Goal: Task Accomplishment & Management: Manage account settings

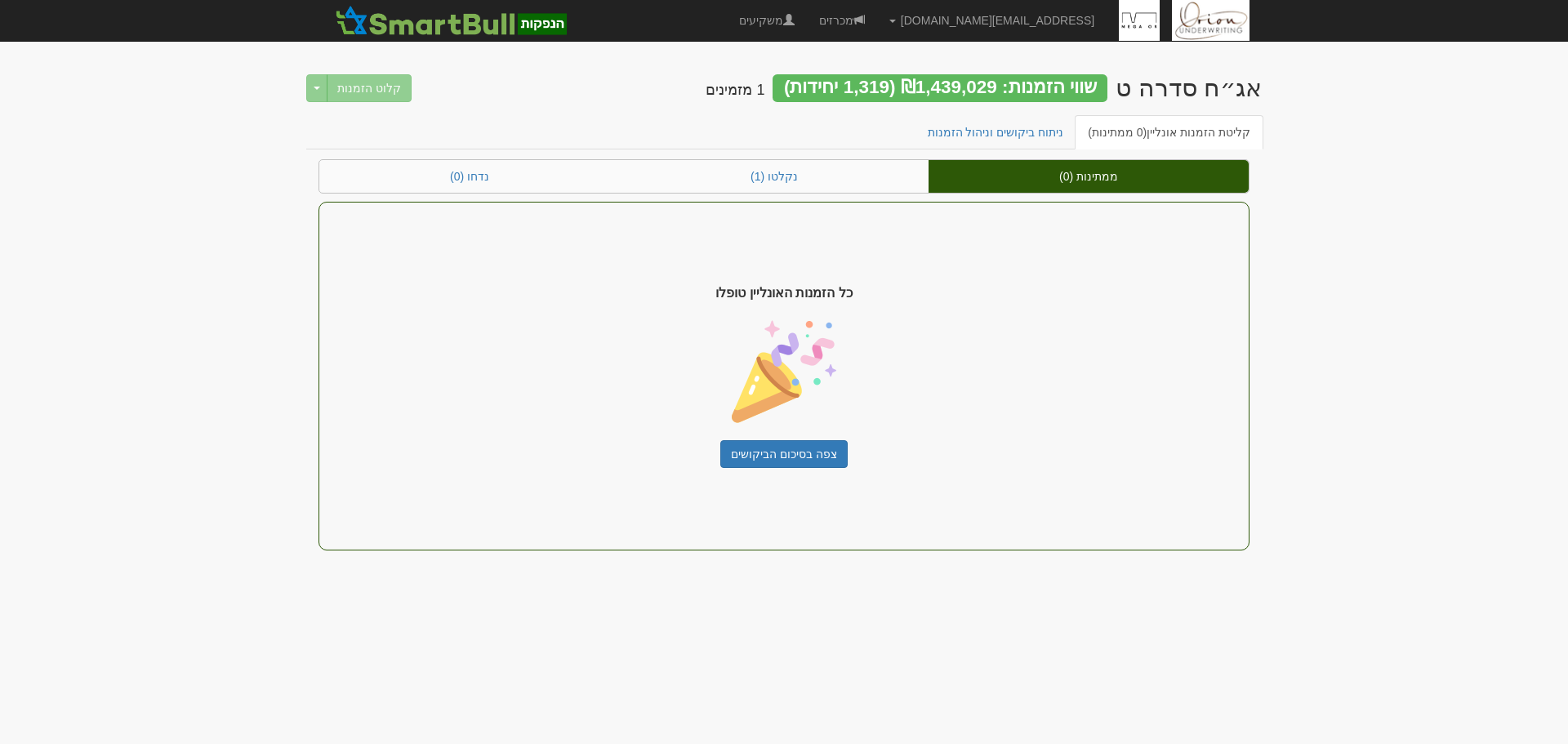
click at [732, 639] on body "[EMAIL_ADDRESS][DOMAIN_NAME] הגדרות חשבונות הנפקה תבניות הודעות קיבול" at bounding box center [784, 372] width 1568 height 744
drag, startPoint x: 721, startPoint y: 646, endPoint x: 909, endPoint y: 235, distance: 452.0
click at [909, 235] on body "[EMAIL_ADDRESS][DOMAIN_NAME] הגדרות חשבונות הנפקה תבניות הודעות קיבול" at bounding box center [784, 372] width 1568 height 744
click at [902, 286] on div "כל הזמנות האונליין טופלו צפה בסיכום הביקושים" at bounding box center [783, 376] width 931 height 349
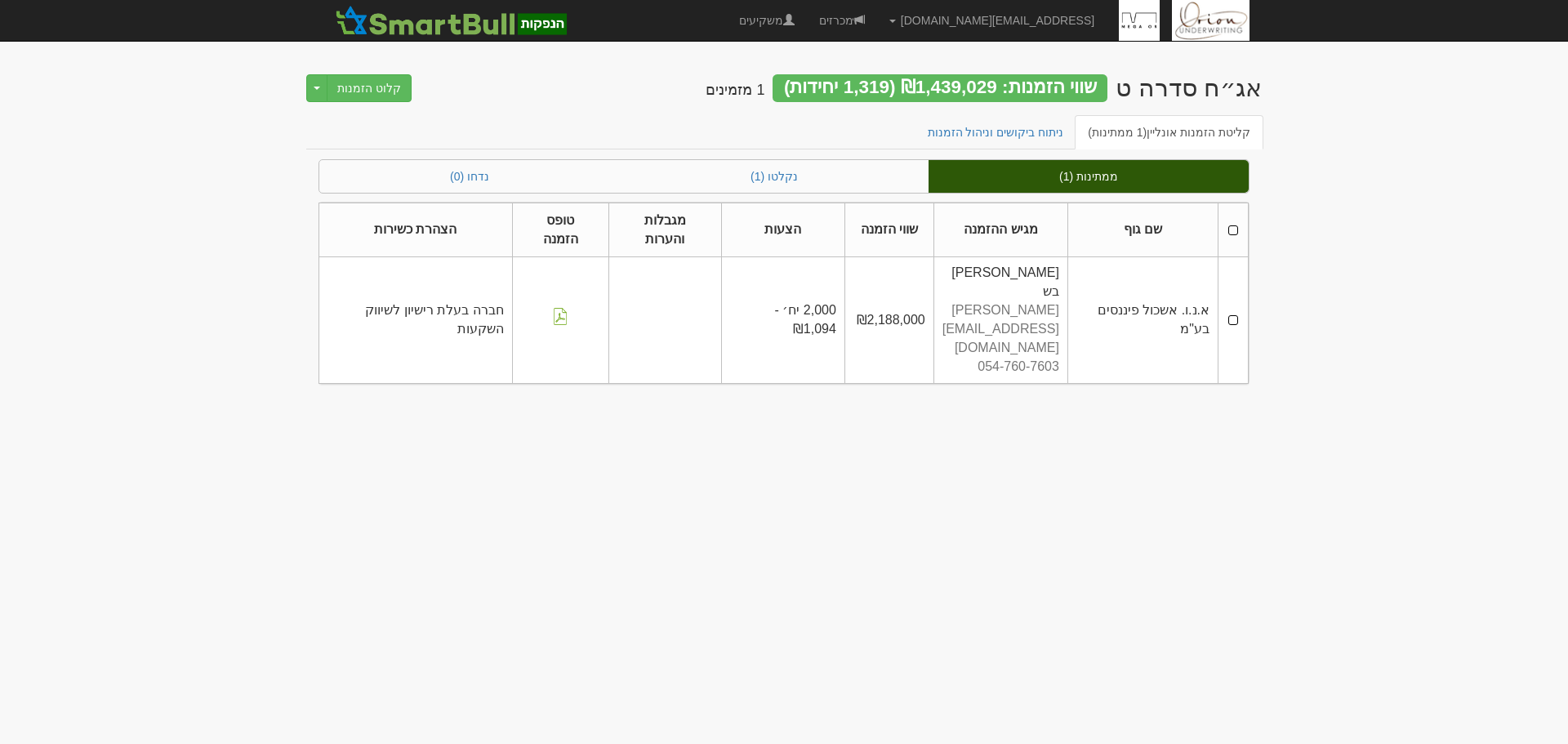
click at [1480, 344] on body "[EMAIL_ADDRESS][DOMAIN_NAME] הגדרות חשבונות הנפקה תבניות הודעות קיבול" at bounding box center [784, 372] width 1568 height 744
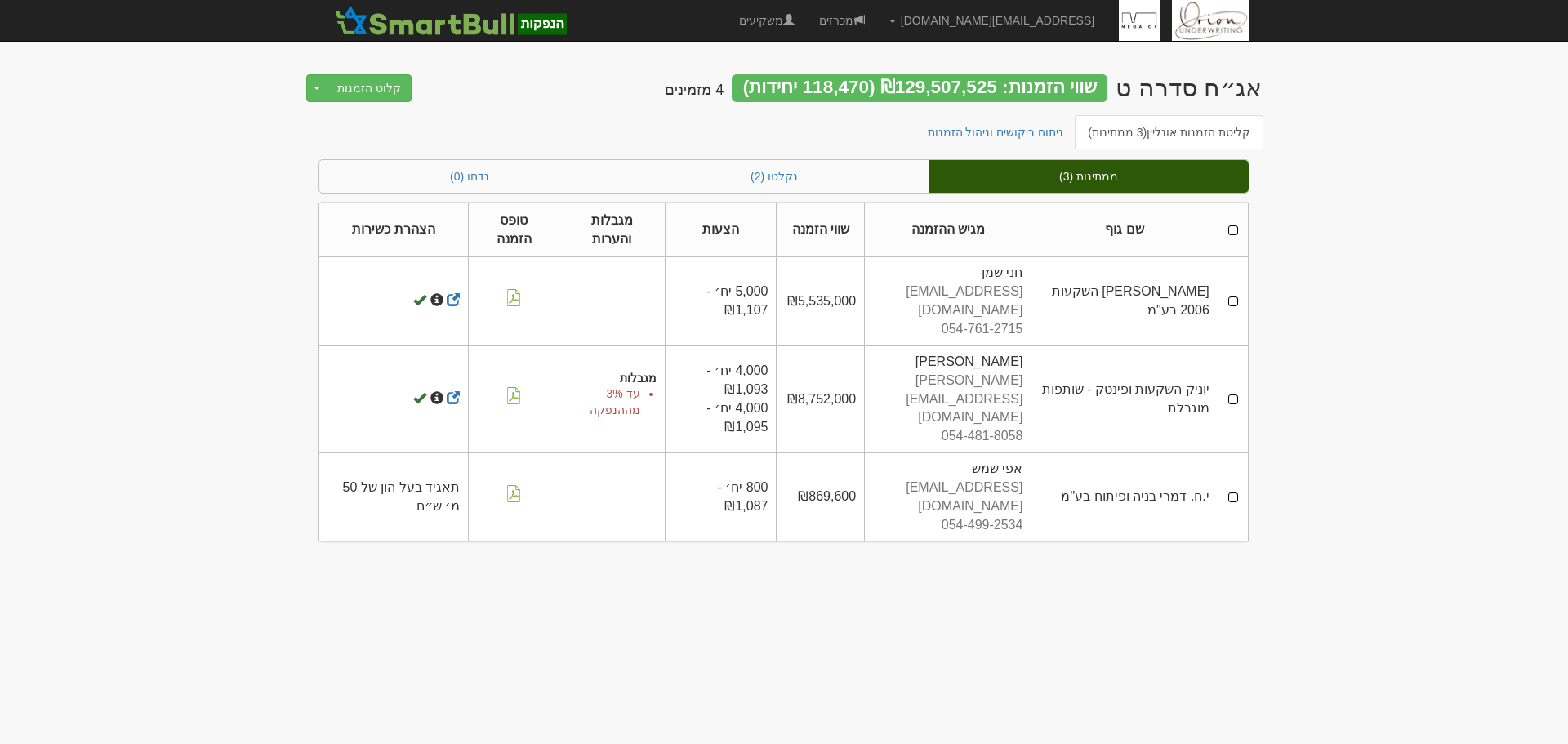
click at [1309, 533] on body "ori@orion-uw.com הגדרות חשבונות הנפקה תבניות הודעות קיבול" at bounding box center [784, 372] width 1568 height 744
click at [771, 178] on link "נקלטו (2)" at bounding box center [774, 177] width 309 height 33
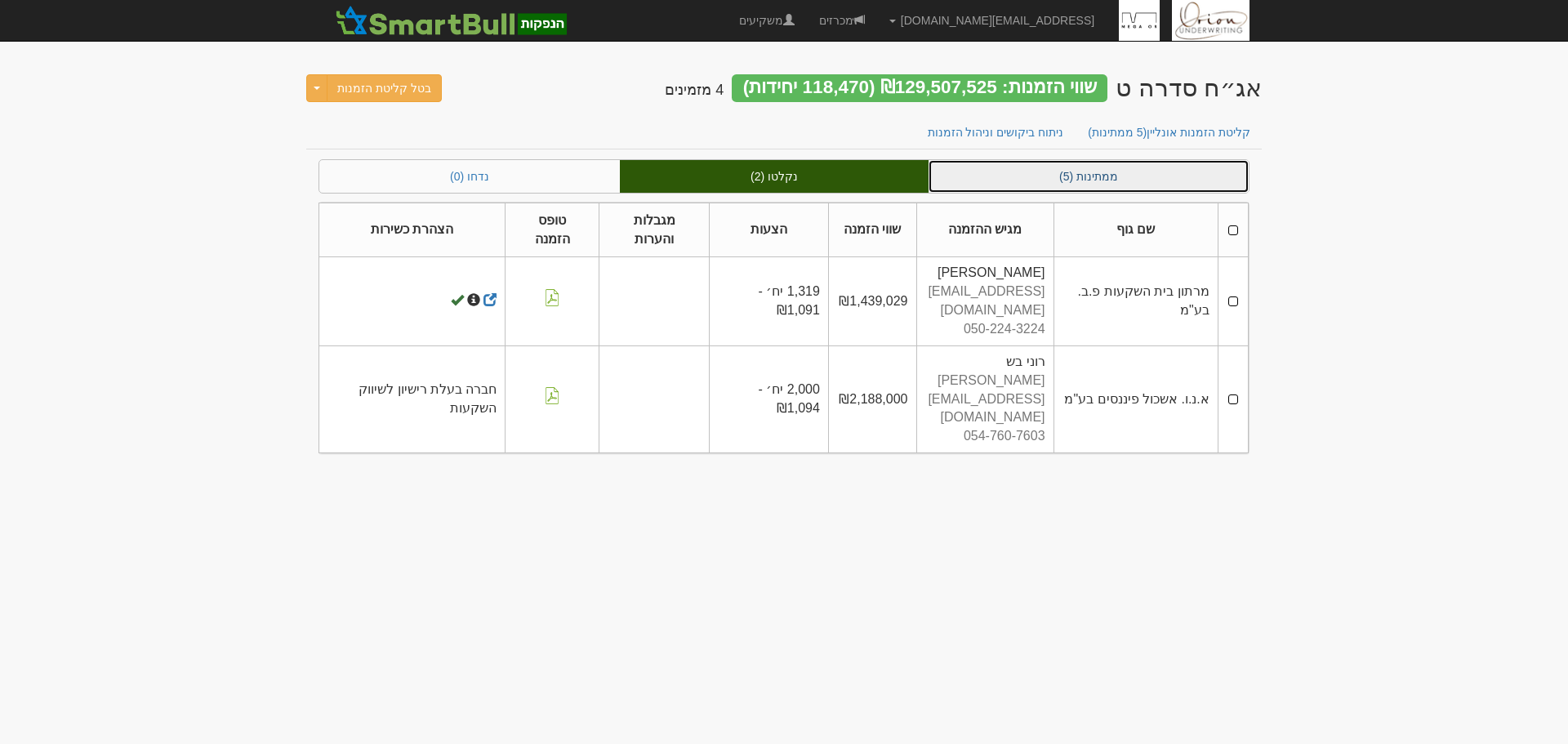
click at [1090, 168] on link "ממתינות (5)" at bounding box center [1088, 177] width 320 height 33
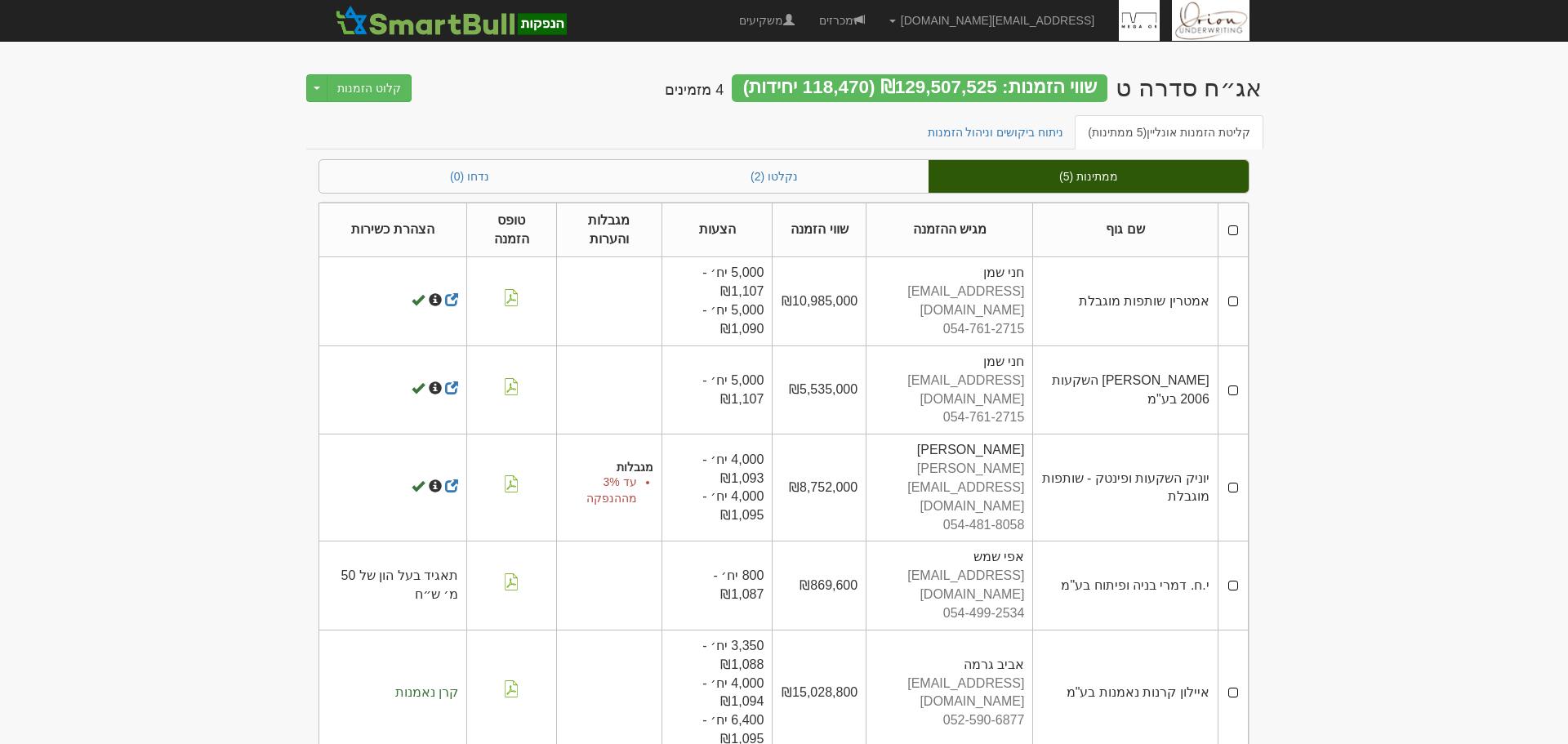
click at [1363, 188] on body "ori@orion-uw.com הגדרות חשבונות הנפקה תבניות הודעות קיבול" at bounding box center [784, 386] width 1568 height 773
click at [1462, 233] on body "ori@orion-uw.com הגדרות חשבונות הנפקה תבניות הודעות קיבול" at bounding box center [784, 386] width 1568 height 773
click at [1001, 137] on link "ניתוח ביקושים וניהול הזמנות" at bounding box center [995, 132] width 162 height 34
click at [1135, 136] on span "(5 ממתינות)" at bounding box center [1117, 132] width 59 height 13
click at [878, 170] on link "נקלטו (2)" at bounding box center [774, 177] width 309 height 33
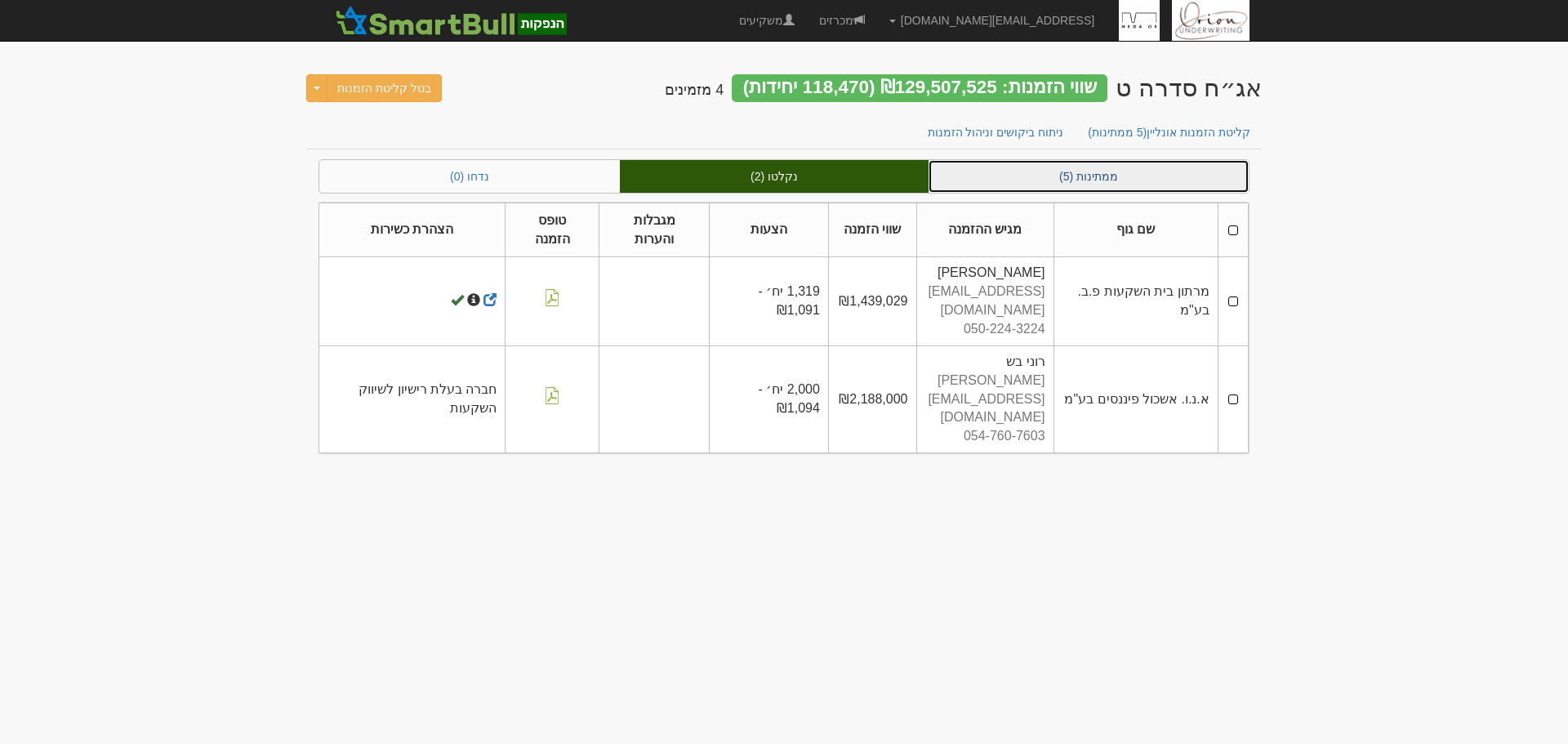
click at [1190, 170] on link "ממתינות (5)" at bounding box center [1088, 177] width 320 height 33
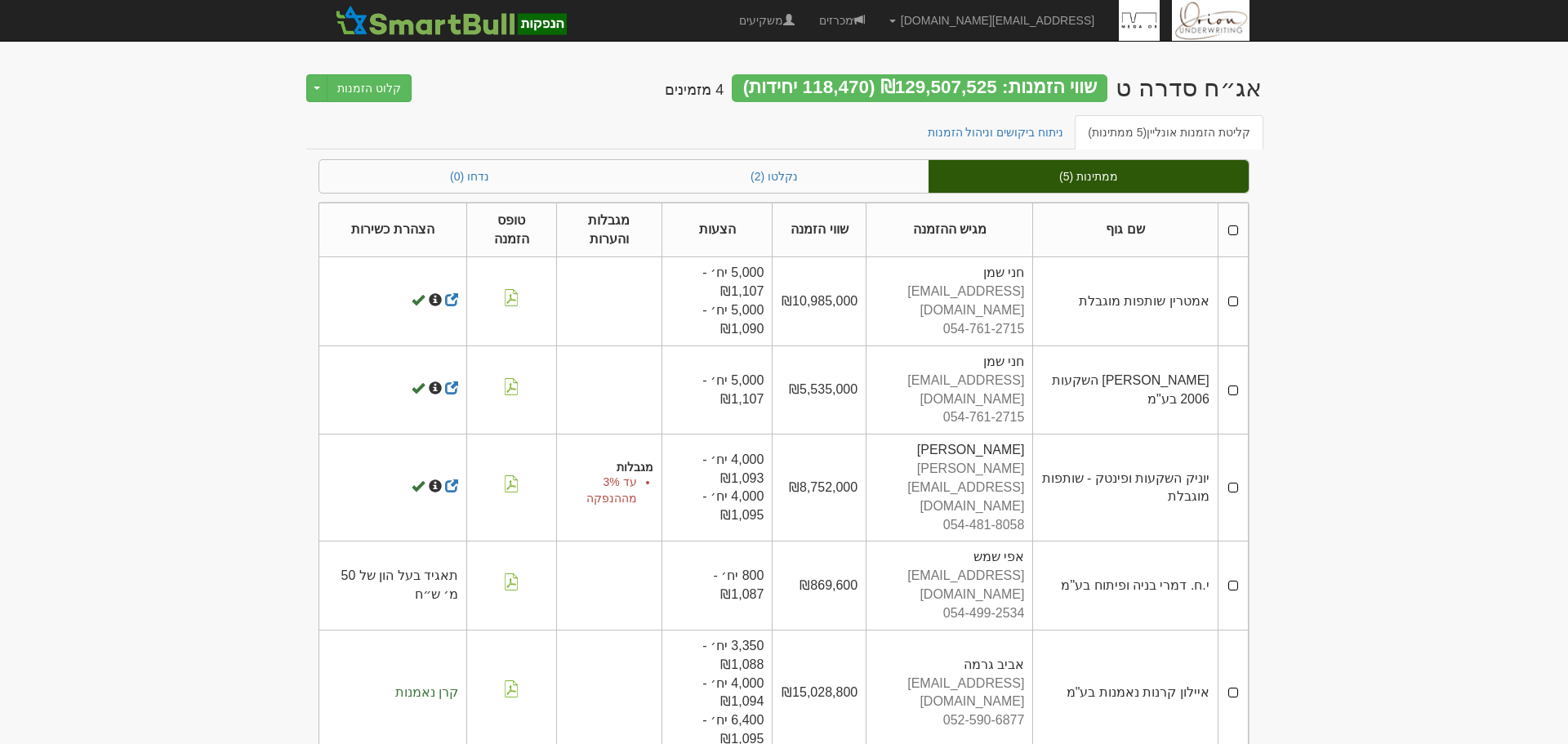
click at [1024, 88] on div "שווי הזמנות: ₪129,507,525 (118,470 יחידות)" at bounding box center [920, 88] width 376 height 28
click at [819, 175] on link "נקלטו (2)" at bounding box center [774, 177] width 309 height 33
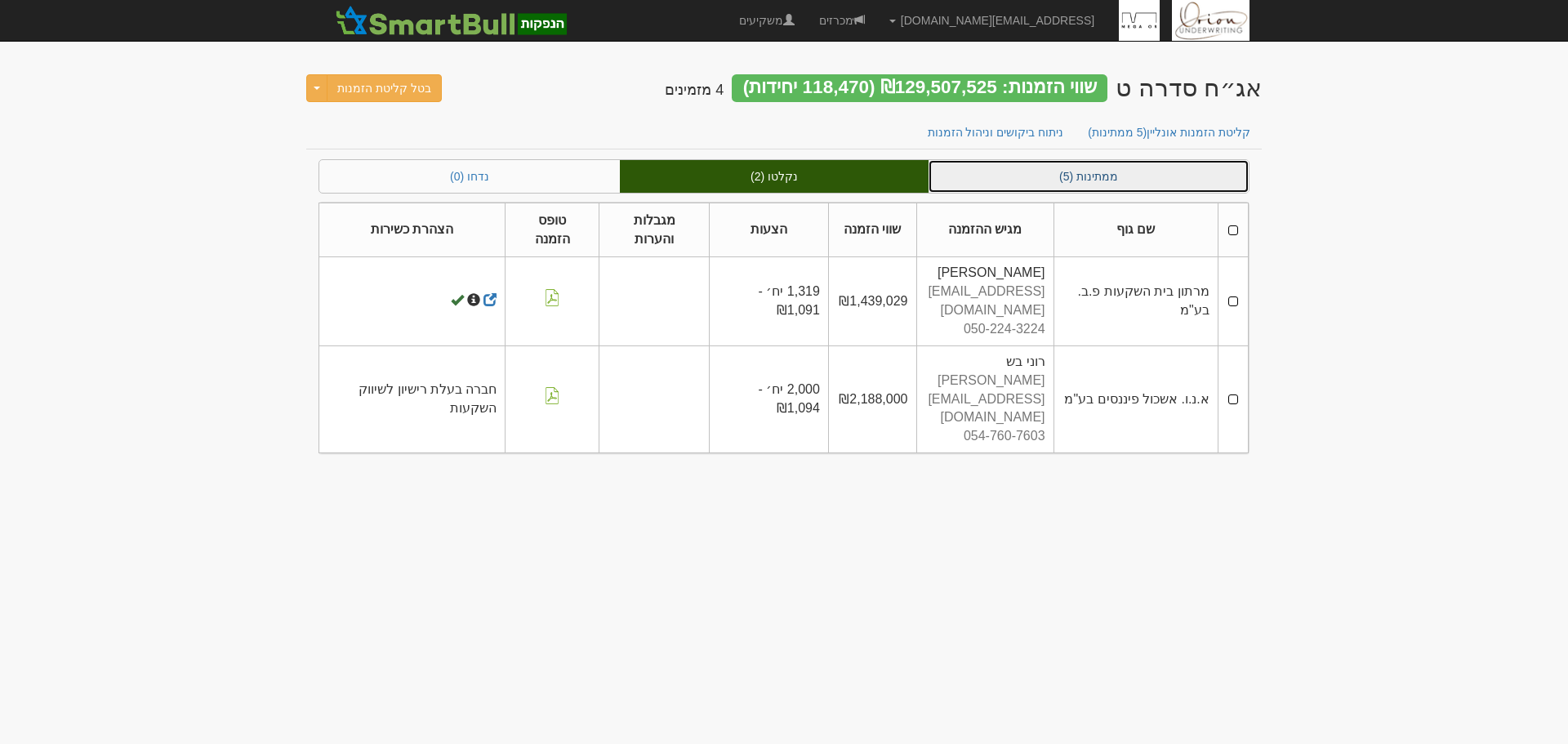
click at [1106, 187] on link "ממתינות (5)" at bounding box center [1088, 177] width 320 height 33
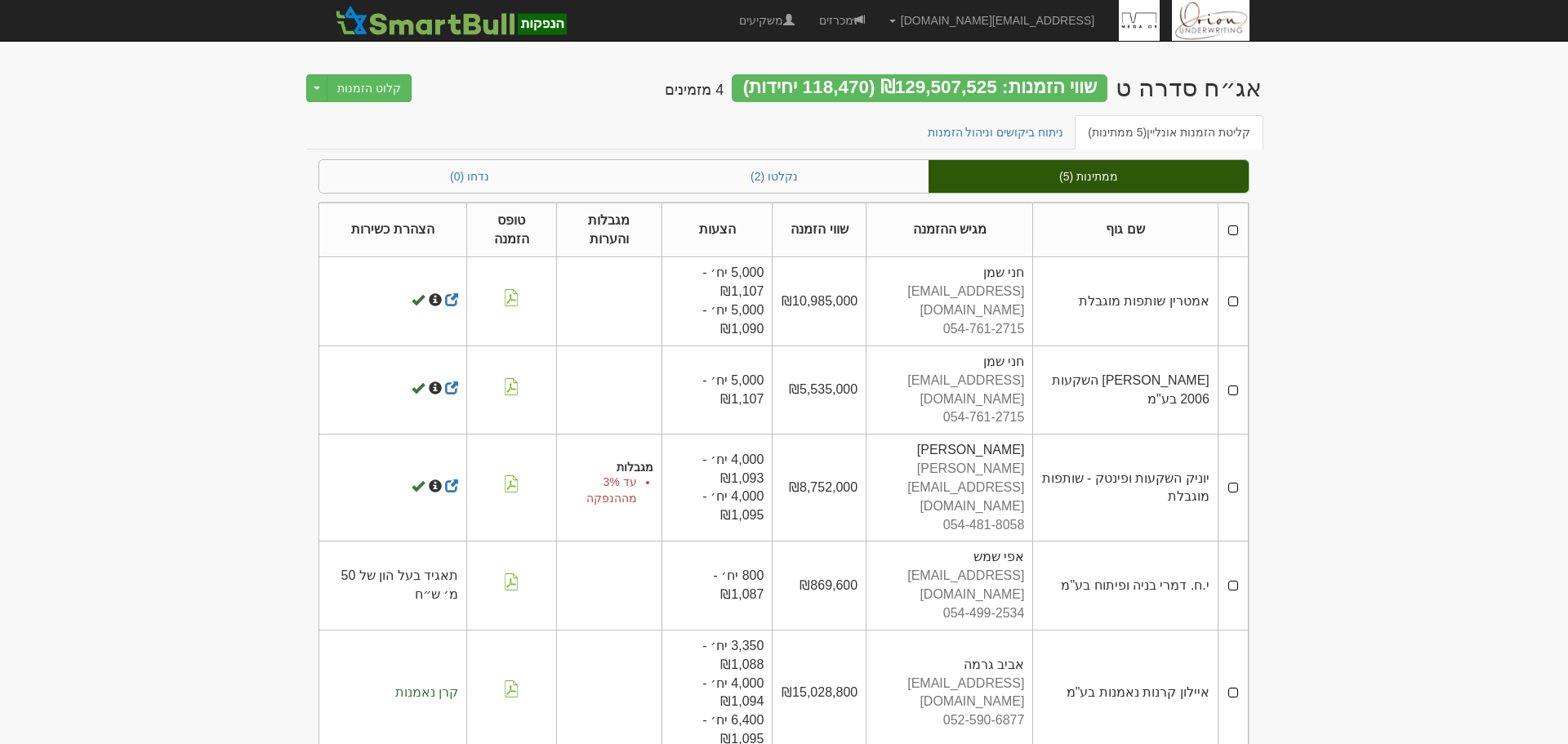
click at [1346, 370] on body "ori@orion-uw.com הגדרות חשבונות הנפקה תבניות הודעות קיבול" at bounding box center [784, 386] width 1568 height 773
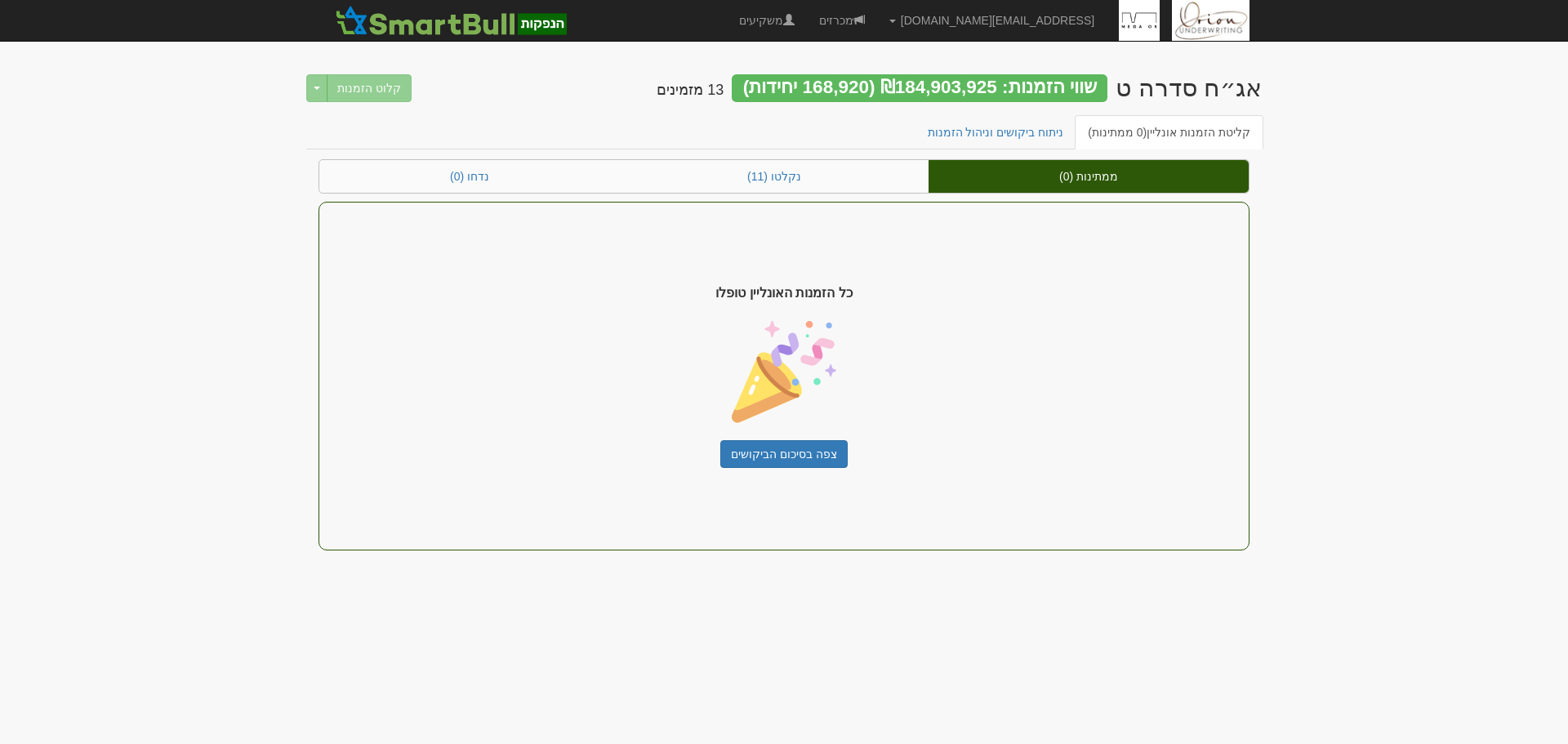
click at [1311, 224] on body "ori@orion-uw.com הגדרות חשבונות הנפקה תבניות הודעות קיבול" at bounding box center [784, 372] width 1568 height 744
click at [1429, 405] on body "ori@orion-uw.com הגדרות חשבונות הנפקה תבניות הודעות קיבול" at bounding box center [784, 372] width 1568 height 744
click at [1447, 336] on body "ori@orion-uw.com הגדרות חשבונות הנפקה תבניות הודעות קיבול" at bounding box center [784, 372] width 1568 height 744
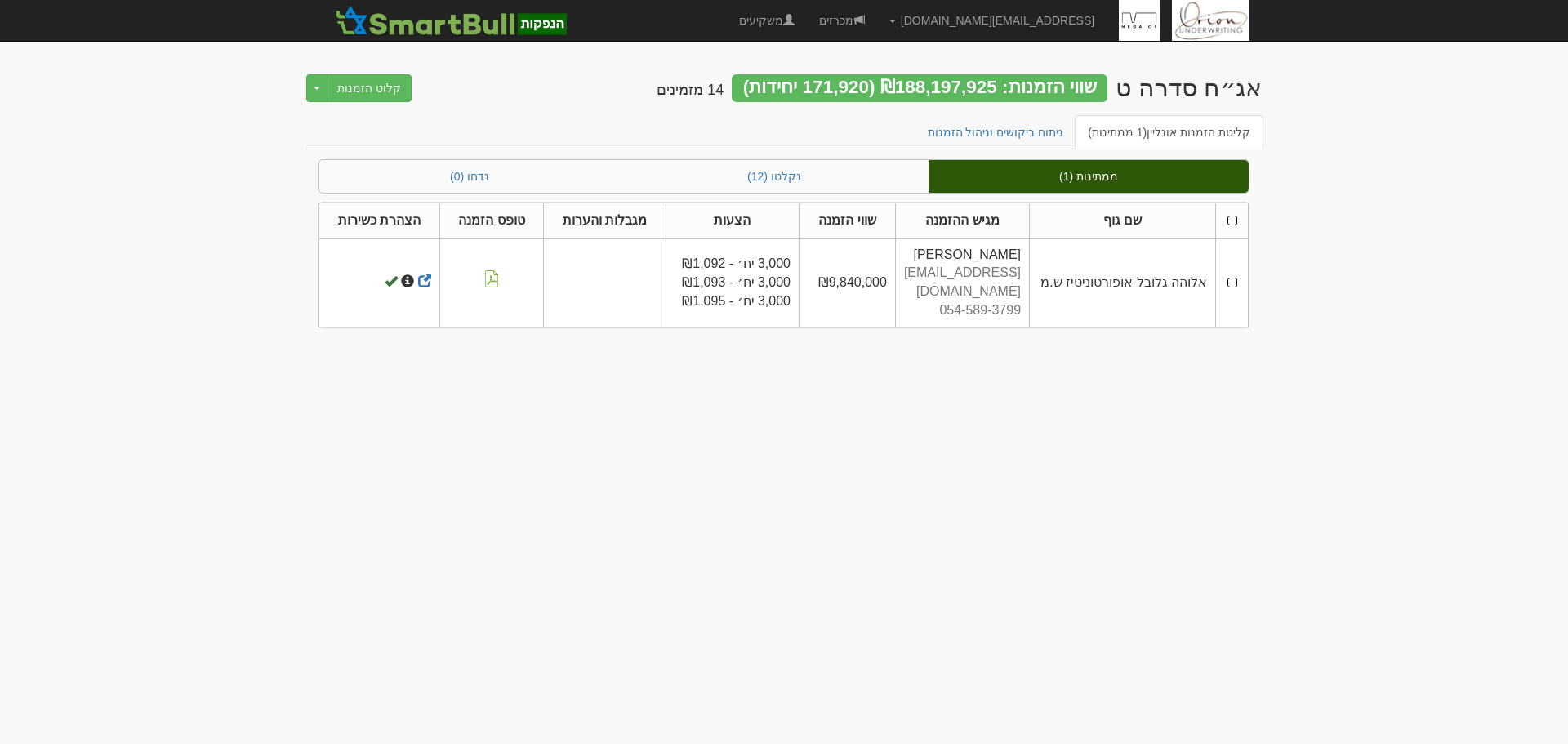
click at [957, 73] on div "אג״ח סדרה ט שווי הזמנות: ₪188,197,925 (171,920 יחידות) 14 מזמינים קלוט הזמנות T…" at bounding box center [784, 86] width 955 height 57
click at [958, 78] on div "שווי הזמנות: ₪188,197,925 (171,920 יחידות)" at bounding box center [920, 88] width 376 height 28
click at [1383, 235] on body "ori@orion-uw.com הגדרות חשבונות הנפקה תבניות הודעות קיבול" at bounding box center [784, 372] width 1568 height 744
click at [1205, 511] on body "ori@orion-uw.com הגדרות חשבונות הנפקה תבניות הודעות קיבול" at bounding box center [784, 372] width 1568 height 744
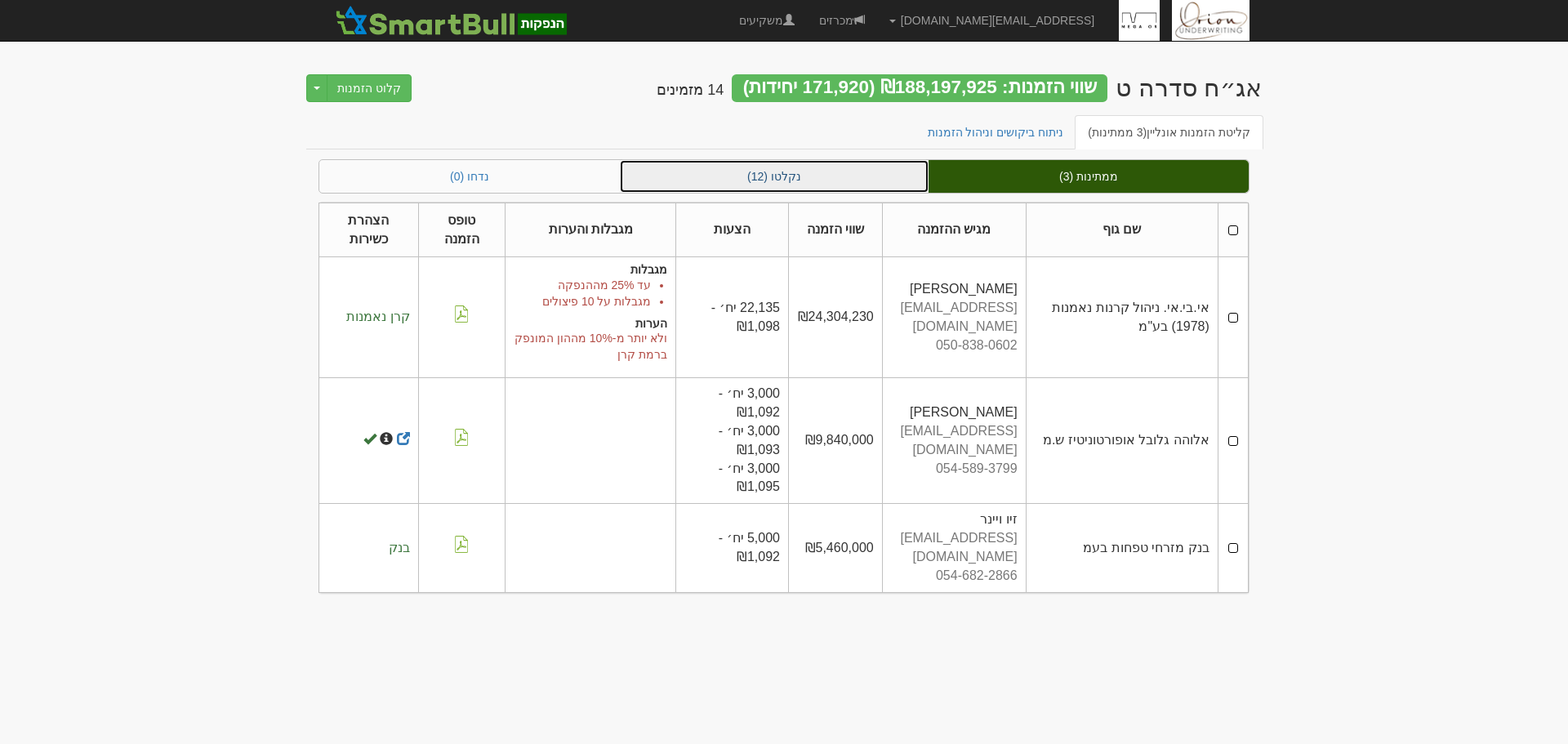
click at [798, 174] on link "נקלטו (12)" at bounding box center [774, 177] width 309 height 33
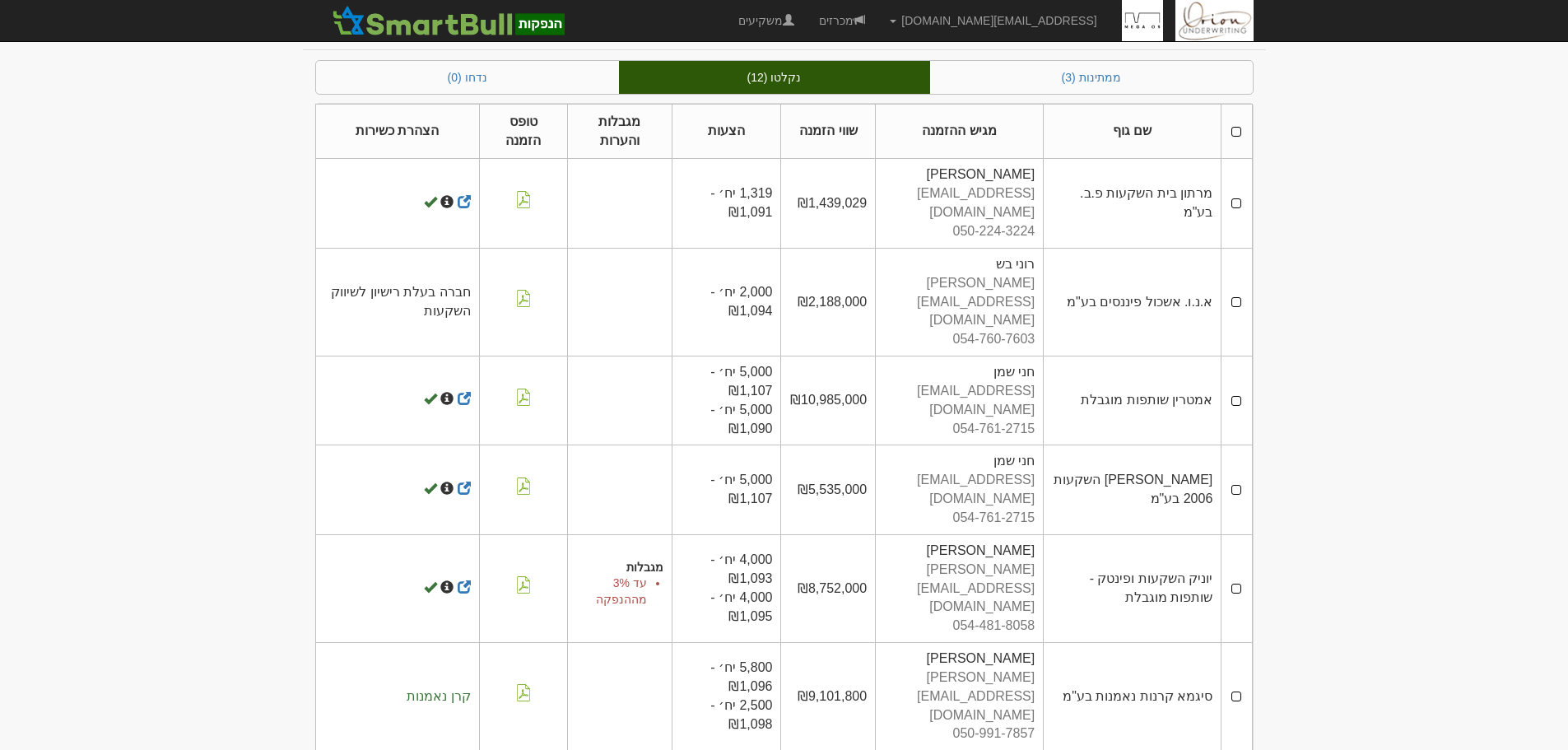
scroll to position [247, 0]
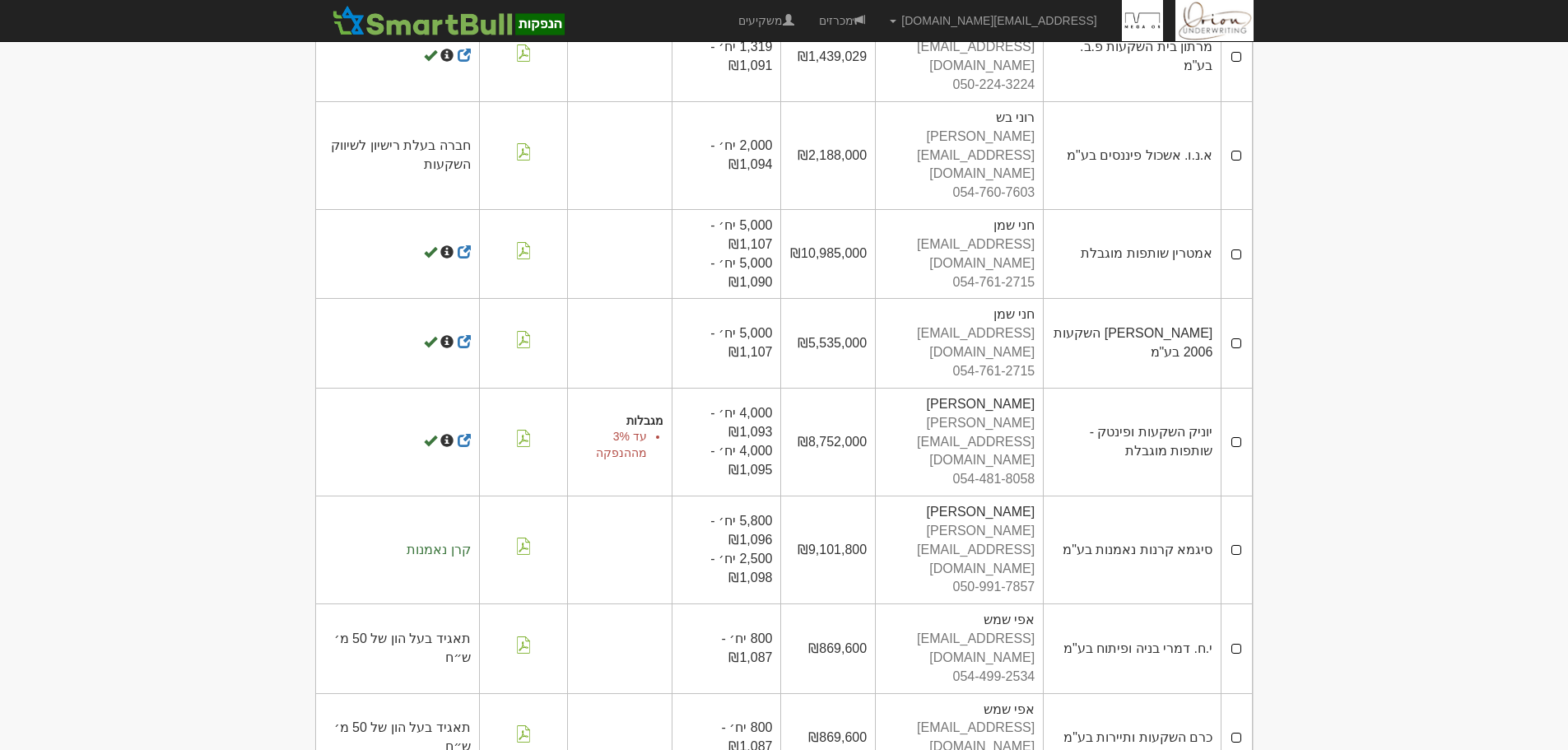
click at [1173, 497] on td "סיגמא קרנות נאמנות בע"מ" at bounding box center [1133, 550] width 178 height 108
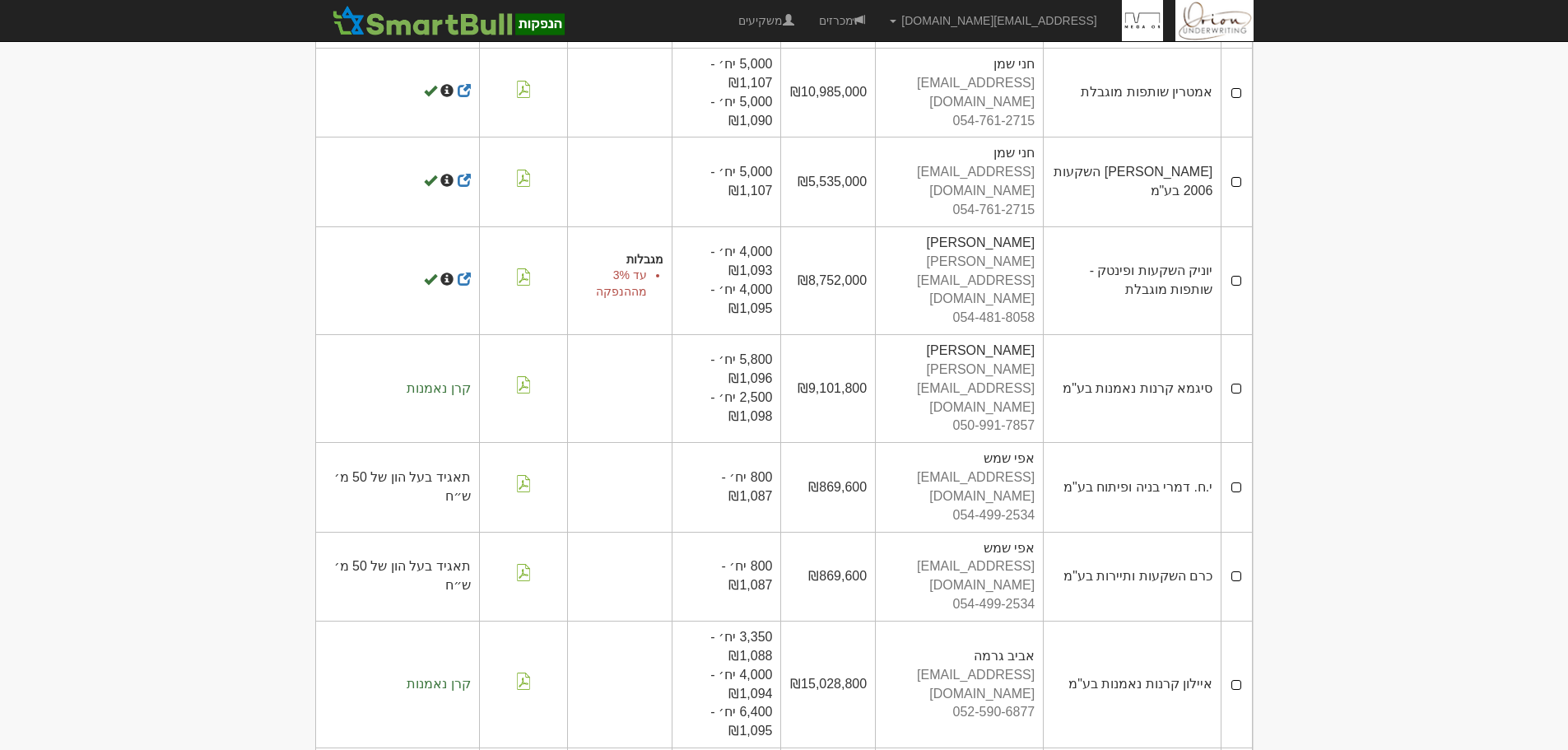
scroll to position [412, 0]
click at [1194, 332] on td "סיגמא קרנות נאמנות בע"מ" at bounding box center [1133, 386] width 178 height 108
click at [1319, 296] on body "ori@orion-uw.com הגדרות חשבונות הנפקה תבניות הודעות קיבול" at bounding box center [784, 319] width 1568 height 1461
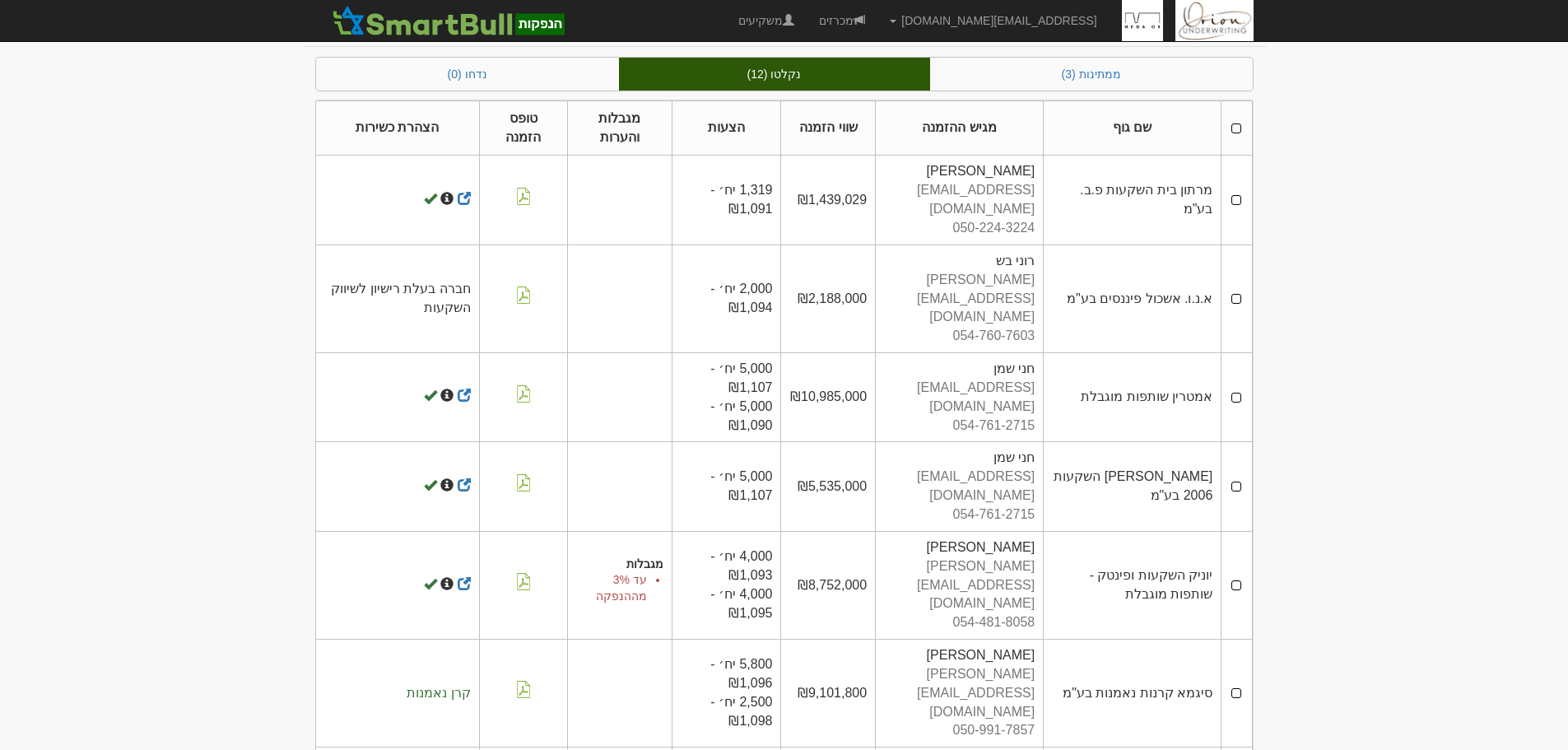
scroll to position [0, 0]
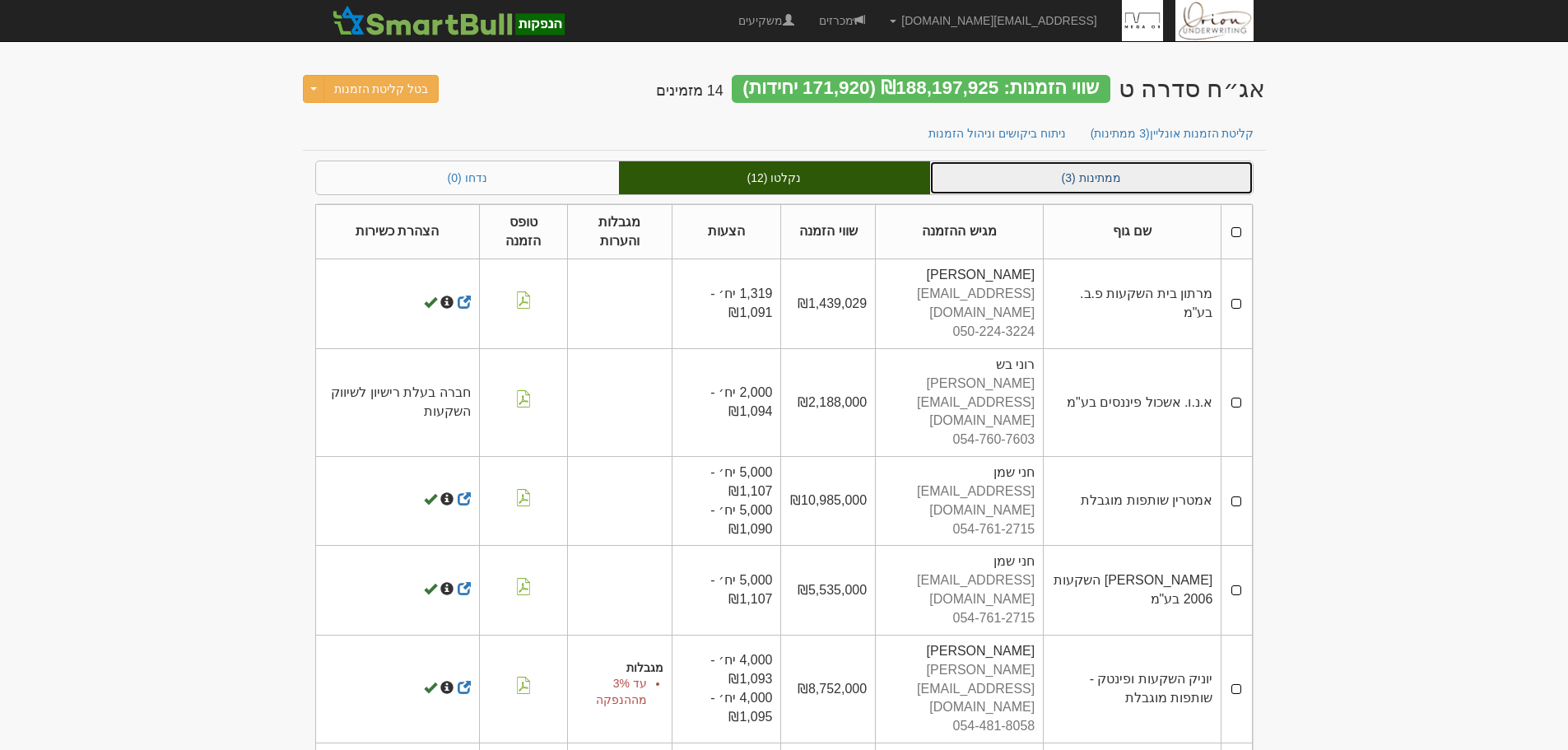
click at [1112, 176] on link "ממתינות (3)" at bounding box center [1091, 178] width 323 height 33
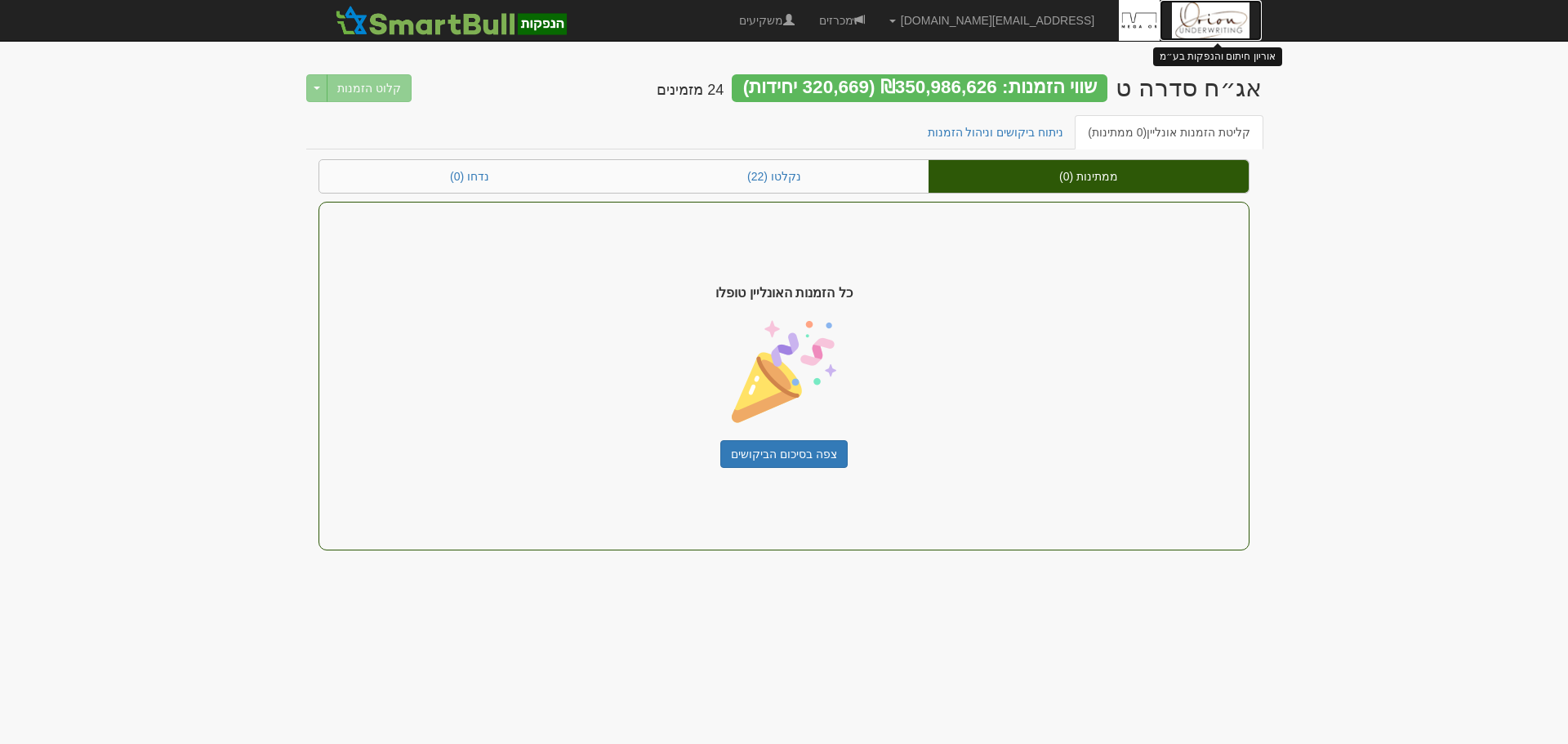
click at [1176, 15] on img at bounding box center [1210, 20] width 78 height 41
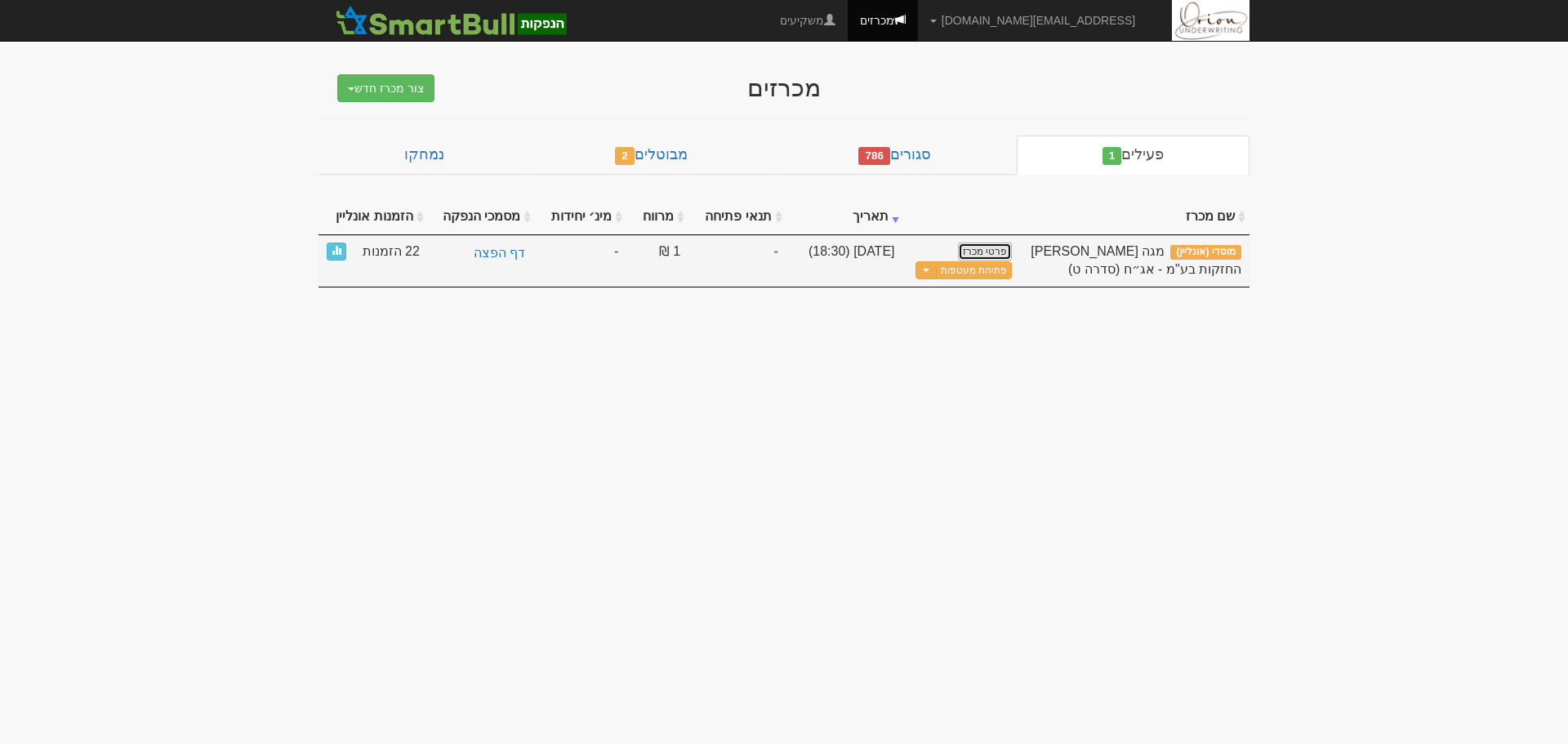
click at [988, 246] on link "פרטי מכרז" at bounding box center [985, 251] width 54 height 18
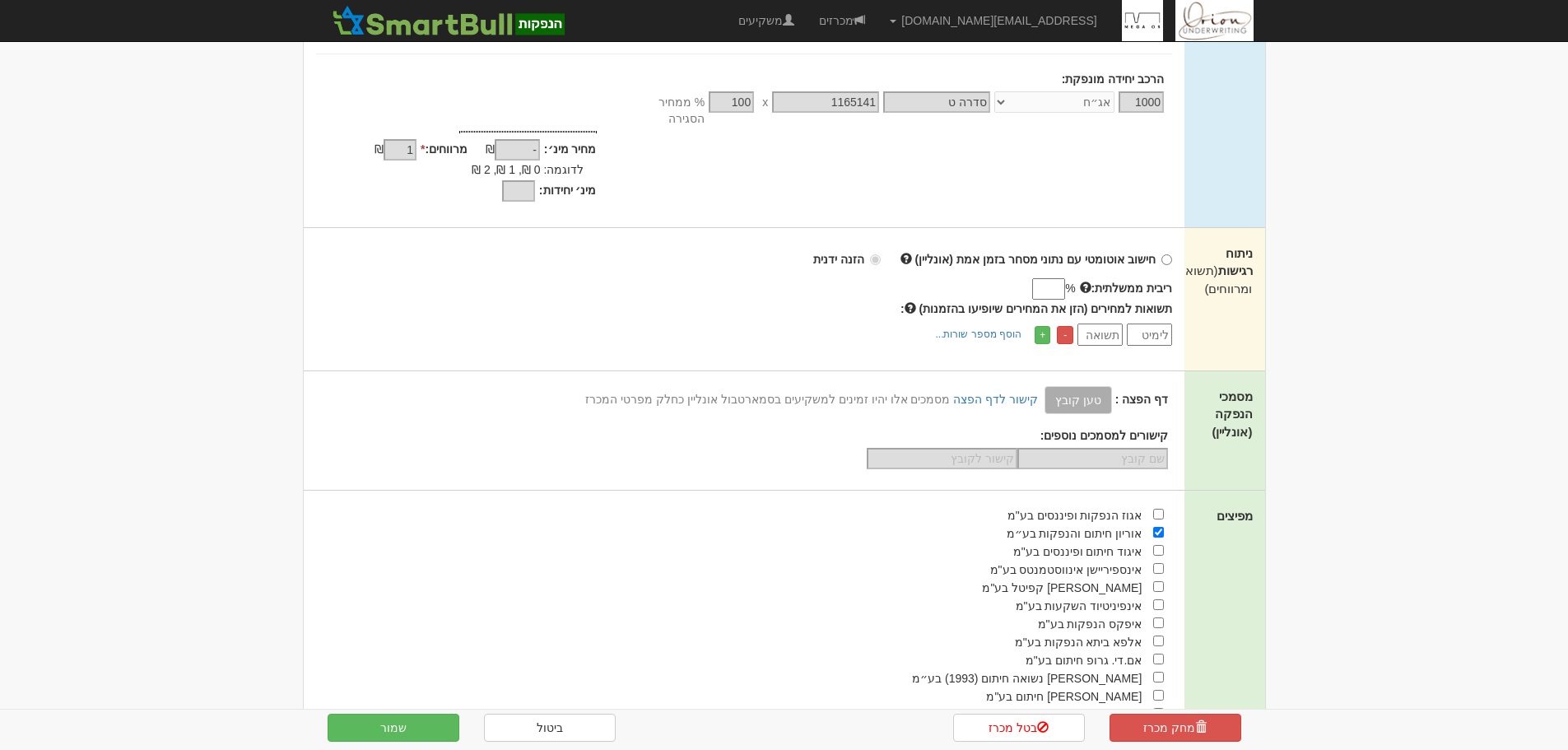
scroll to position [329, 0]
click at [1041, 275] on input "ריבית ממשלתית:" at bounding box center [1049, 285] width 33 height 21
click at [1053, 275] on input "ריבית ממשלתית:" at bounding box center [1049, 285] width 33 height 21
type input "1.97"
click at [1301, 210] on body "ori@orion-uw.com הגדרות חשבונות הנפקה תבניות הודעות קיבול" at bounding box center [784, 372] width 1568 height 1403
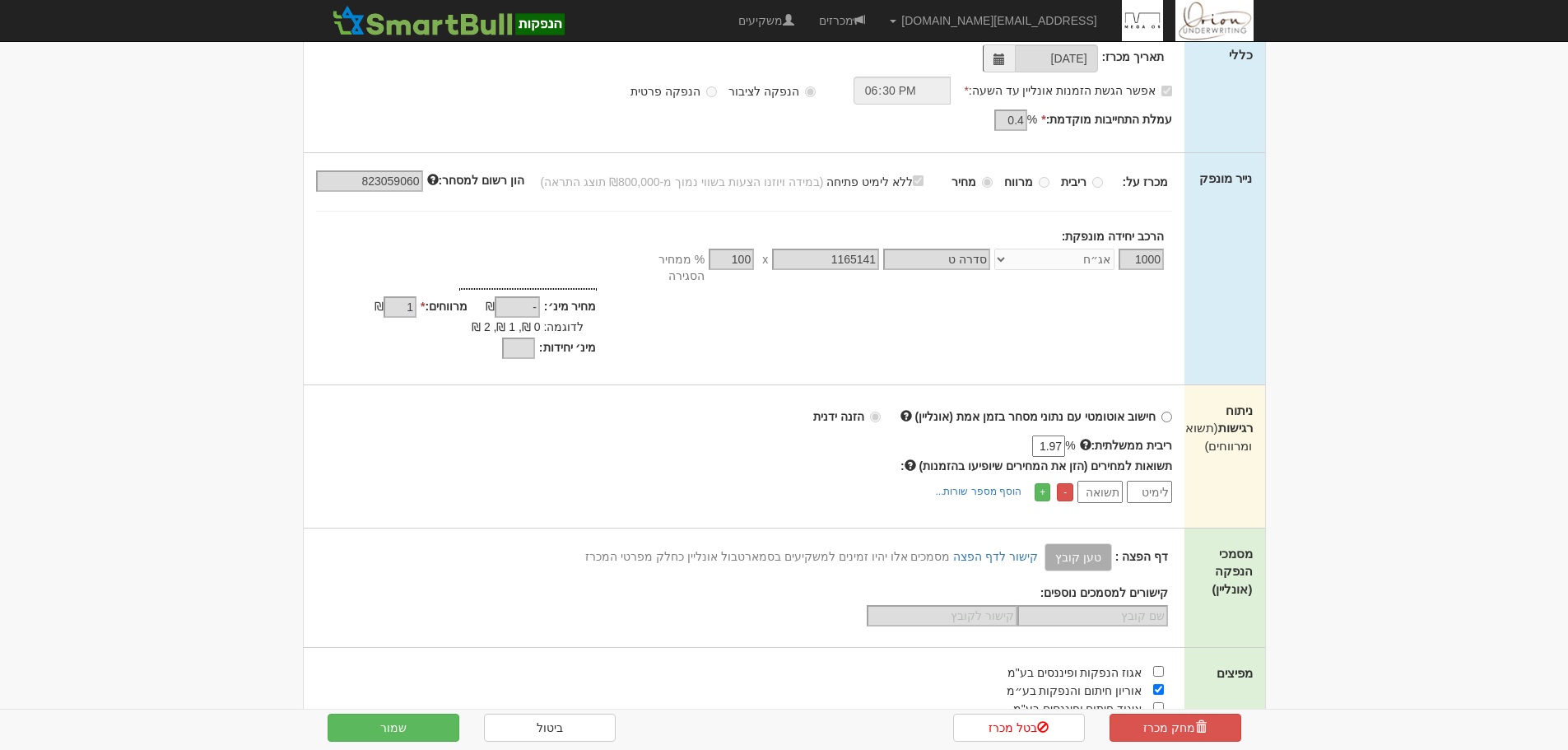
scroll to position [0, 0]
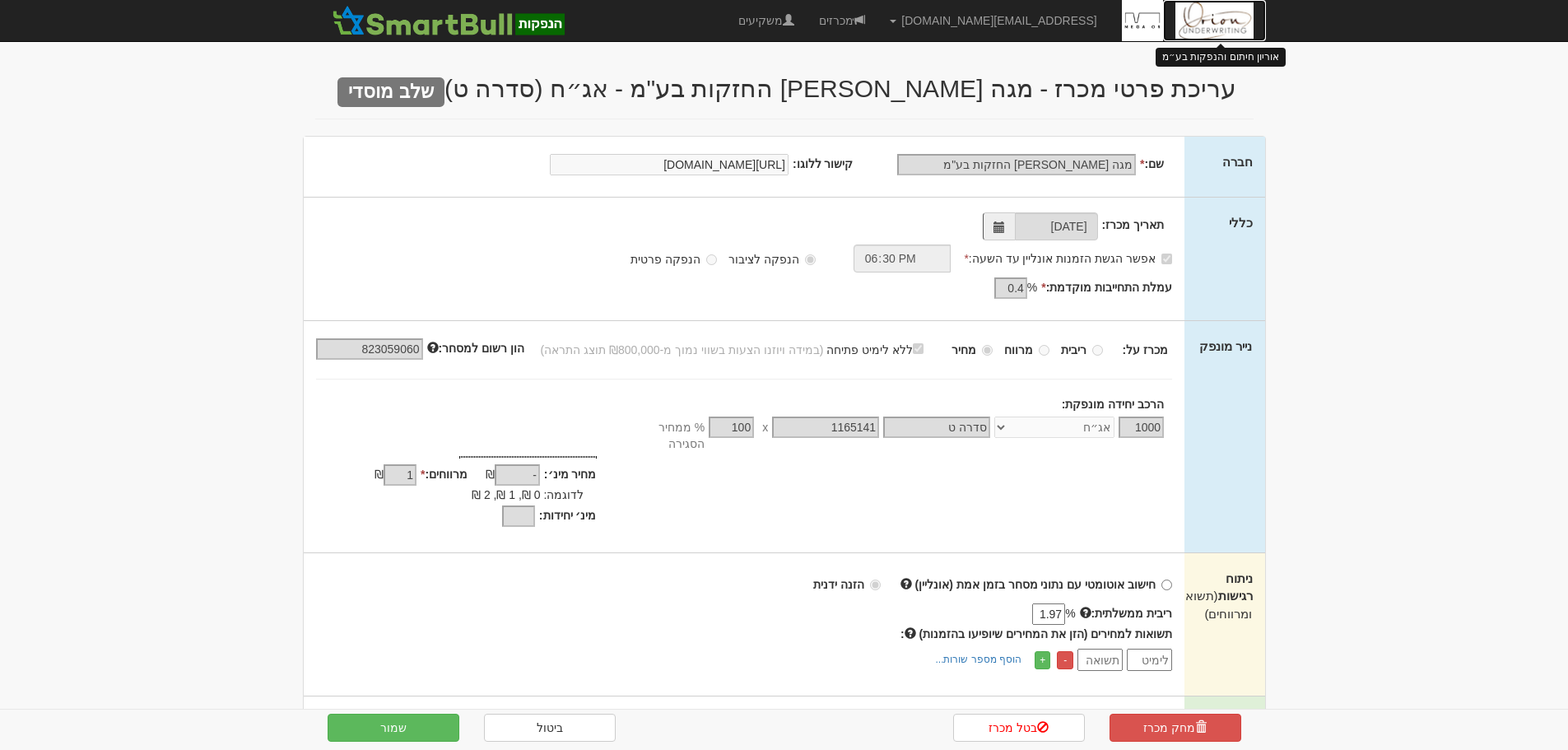
click at [1230, 27] on img at bounding box center [1215, 20] width 79 height 42
click at [1148, 649] on input "number" at bounding box center [1149, 660] width 45 height 22
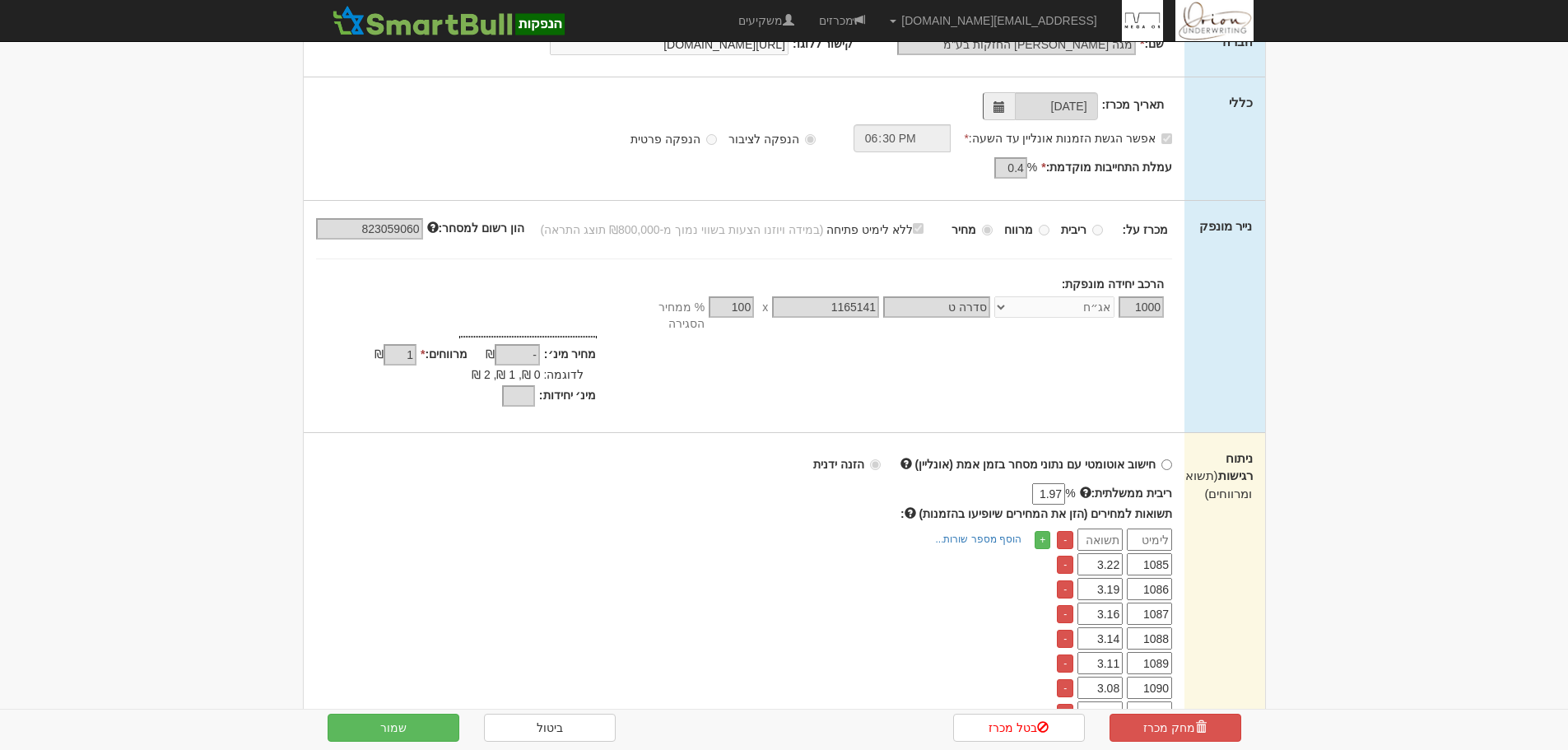
scroll to position [247, 0]
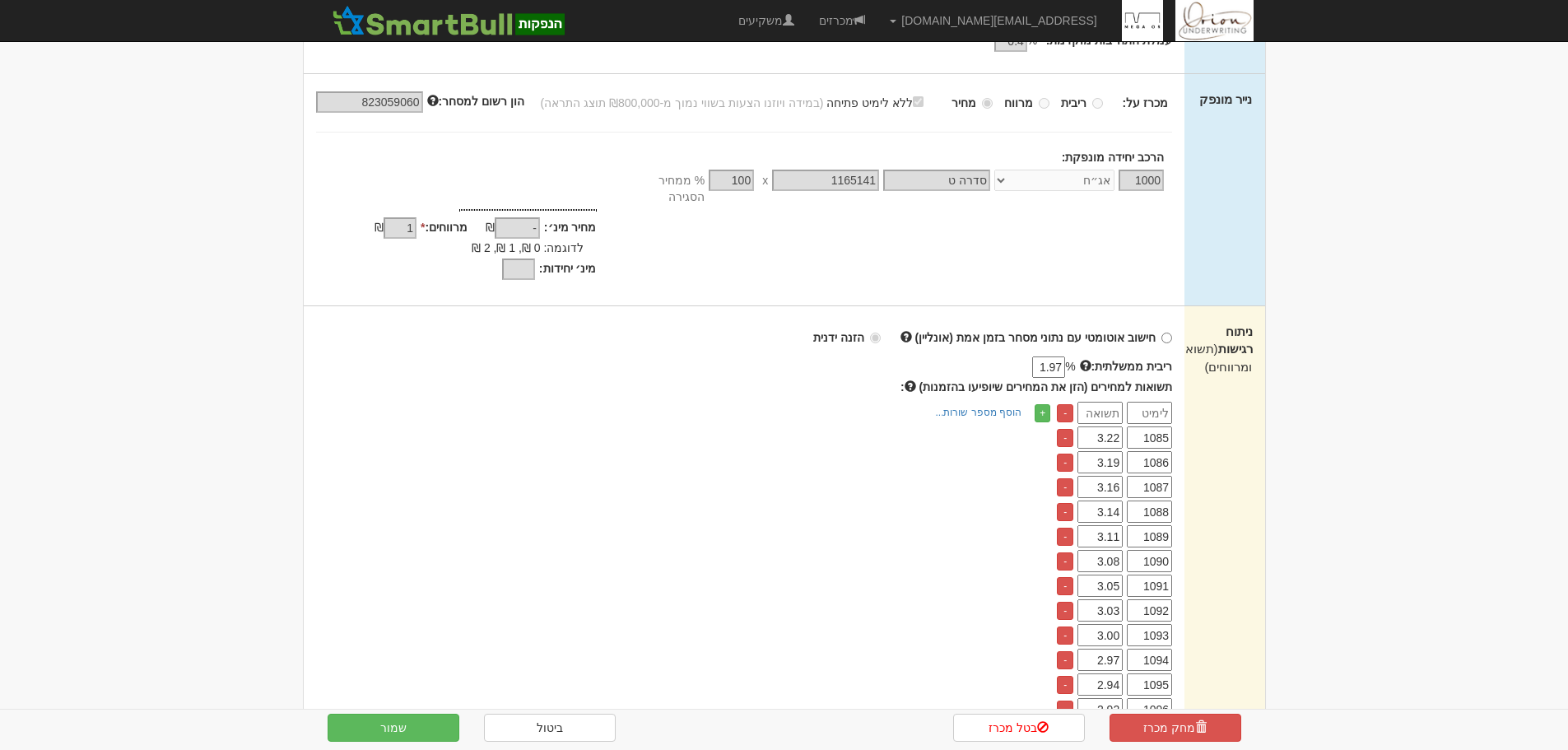
click at [373, 729] on button "שמור" at bounding box center [393, 728] width 131 height 28
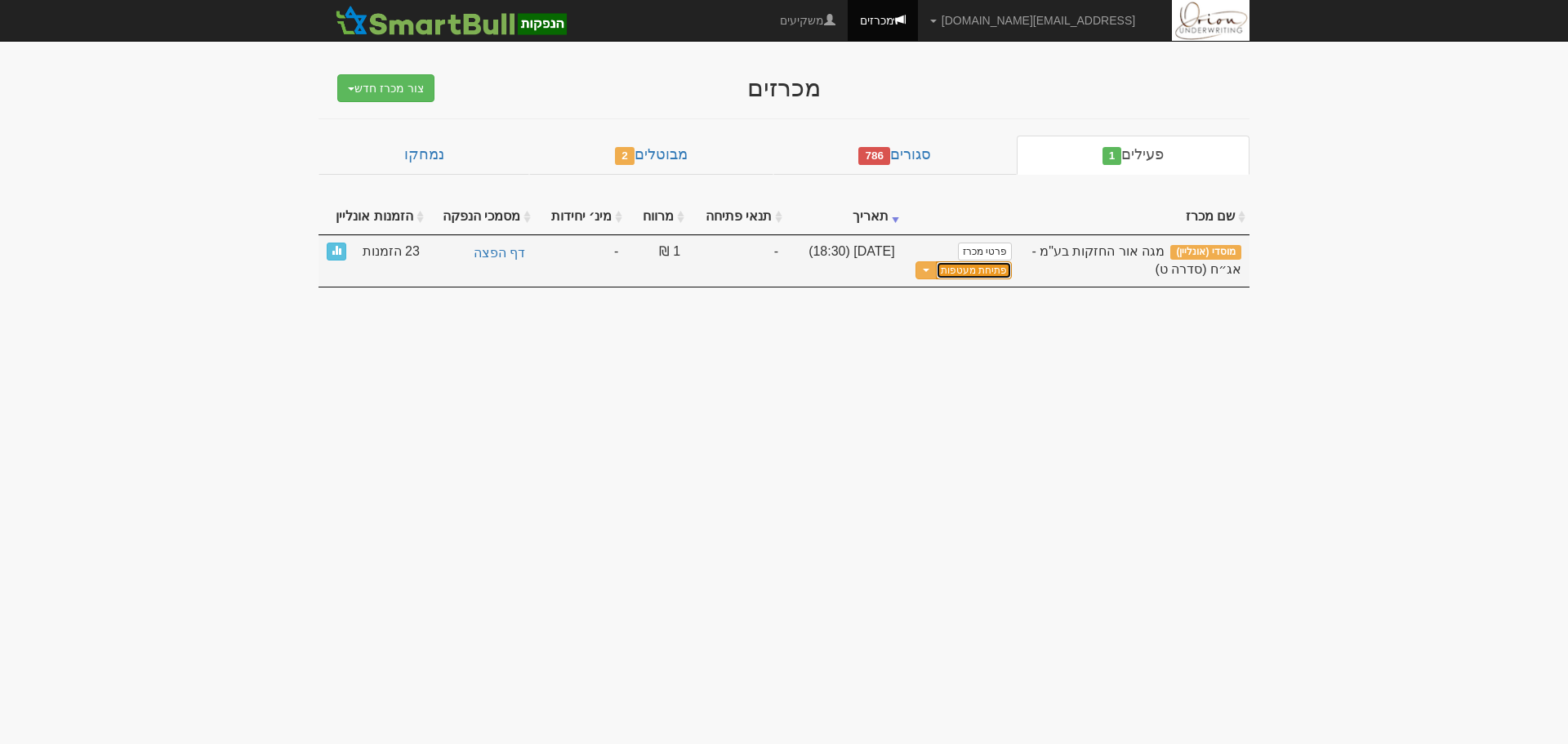
click at [992, 270] on button "פתיחת מעטפות" at bounding box center [974, 271] width 76 height 18
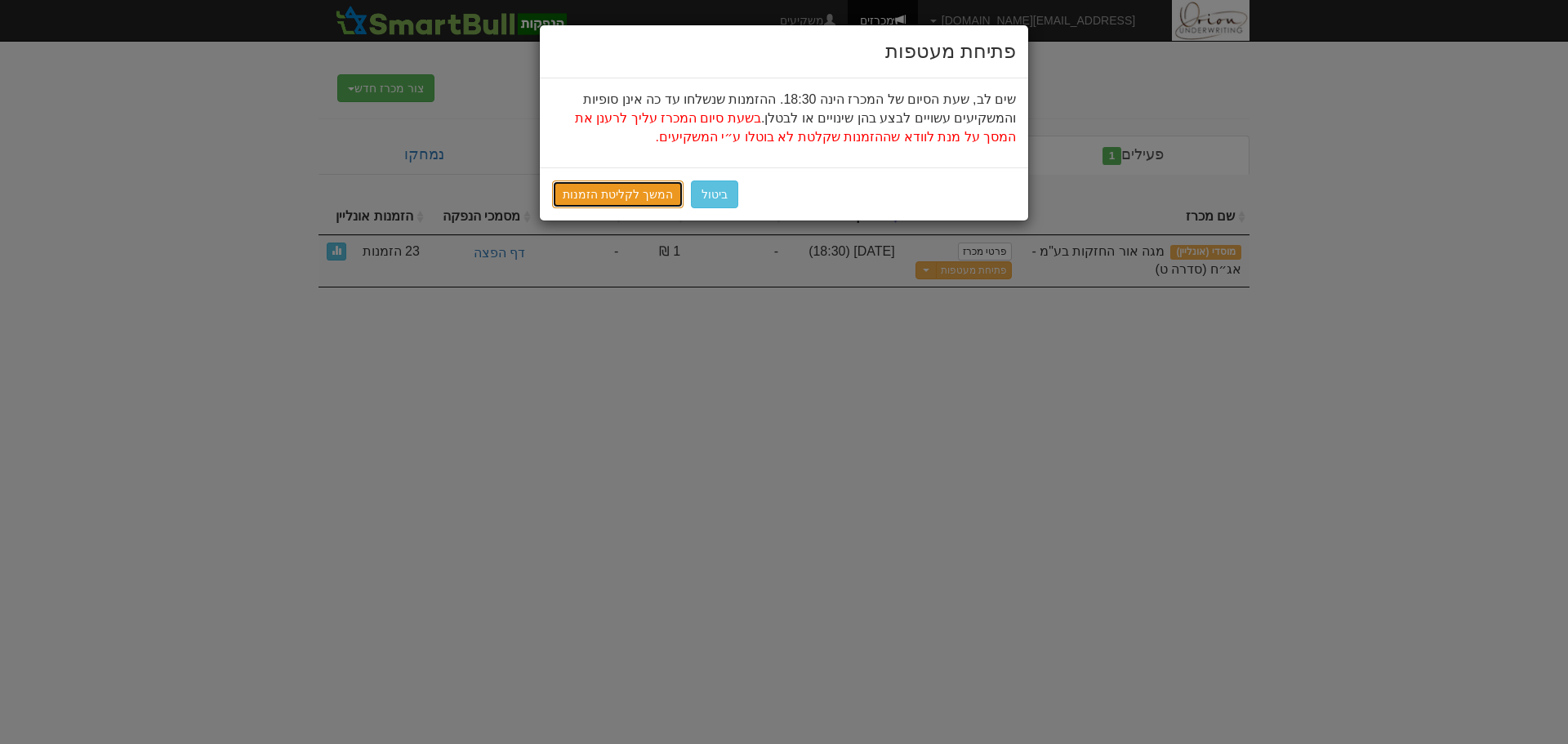
click at [646, 192] on link "המשך לקליטת הזמנות" at bounding box center [617, 194] width 131 height 28
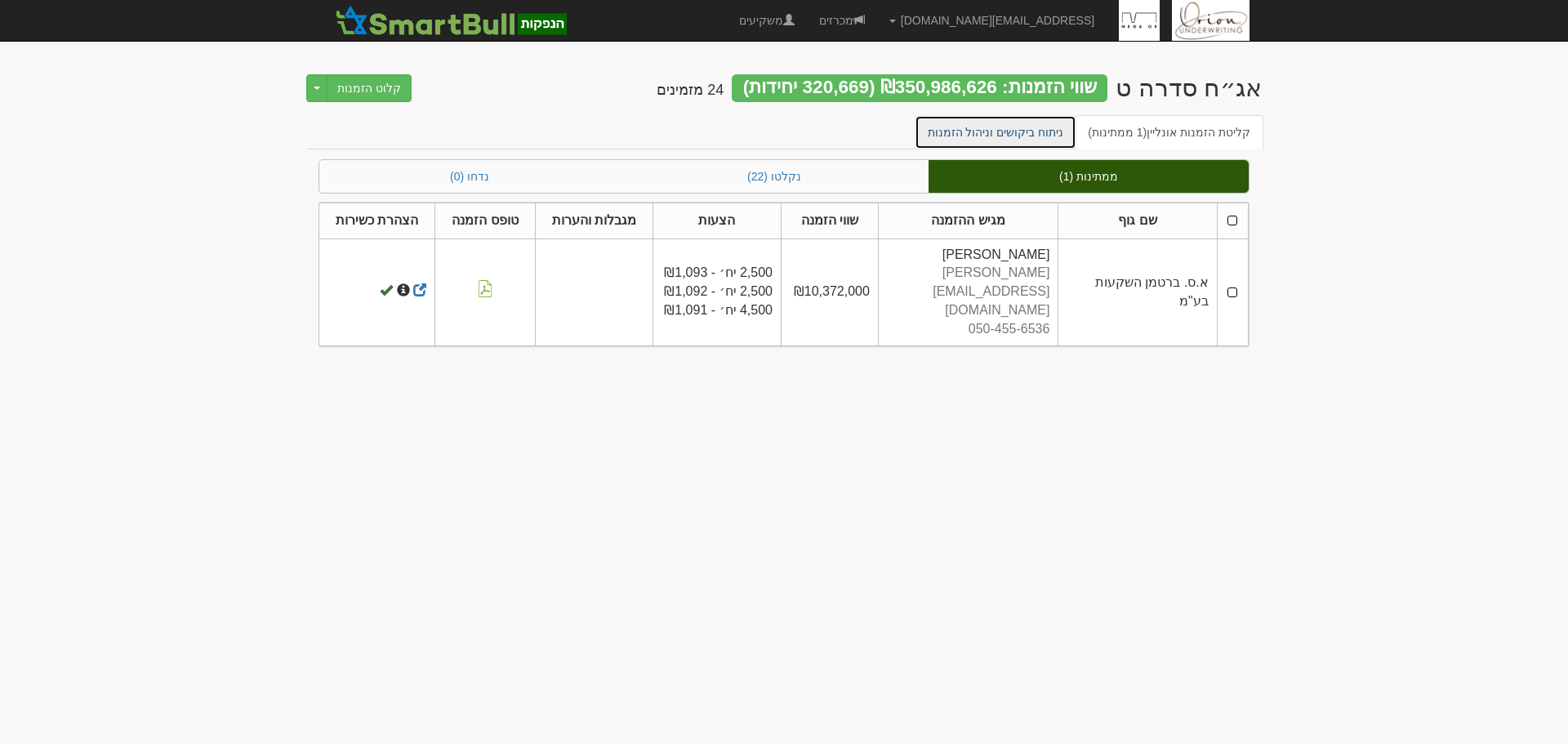
click at [1042, 123] on link "ניתוח ביקושים וניהול הזמנות" at bounding box center [995, 132] width 162 height 34
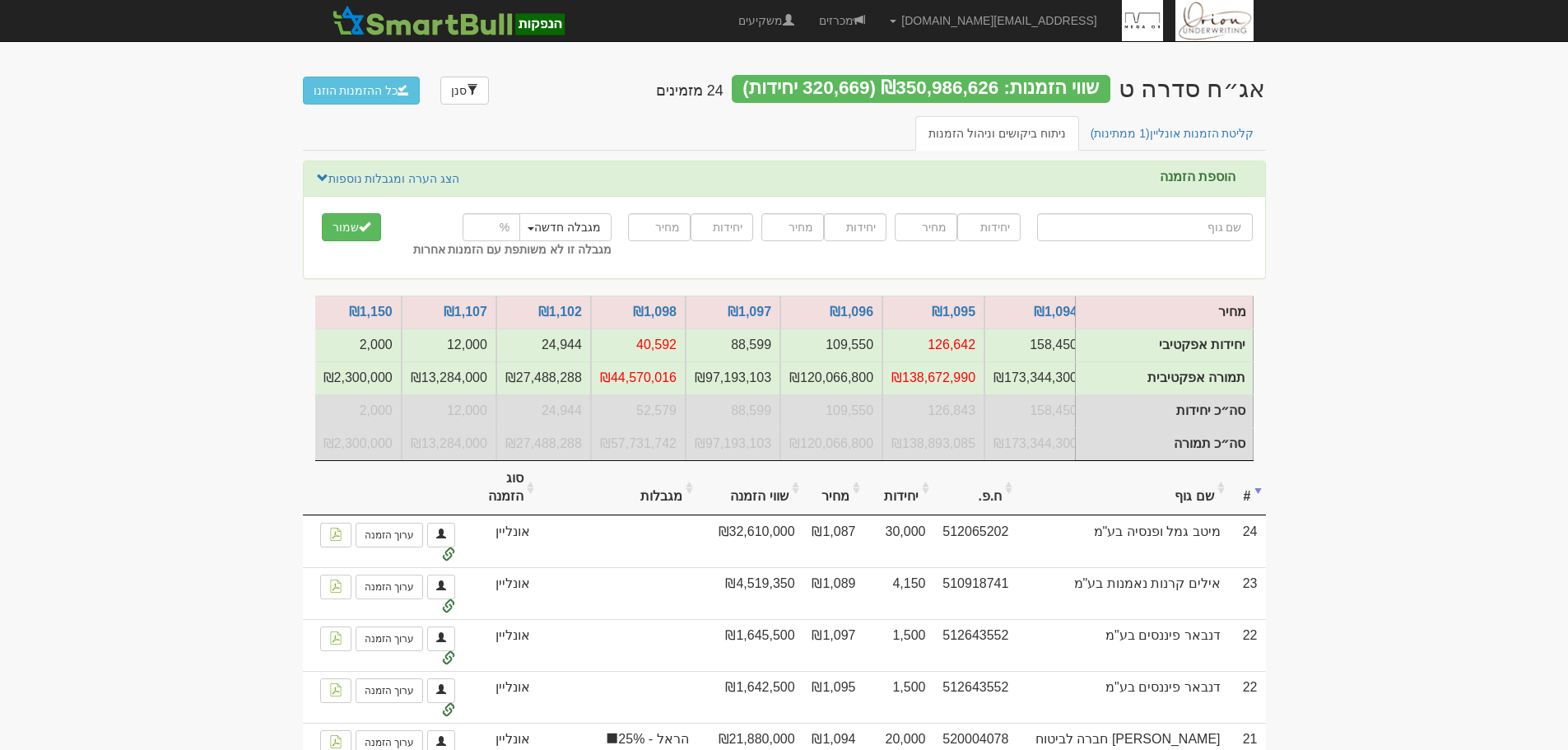
scroll to position [0, 1]
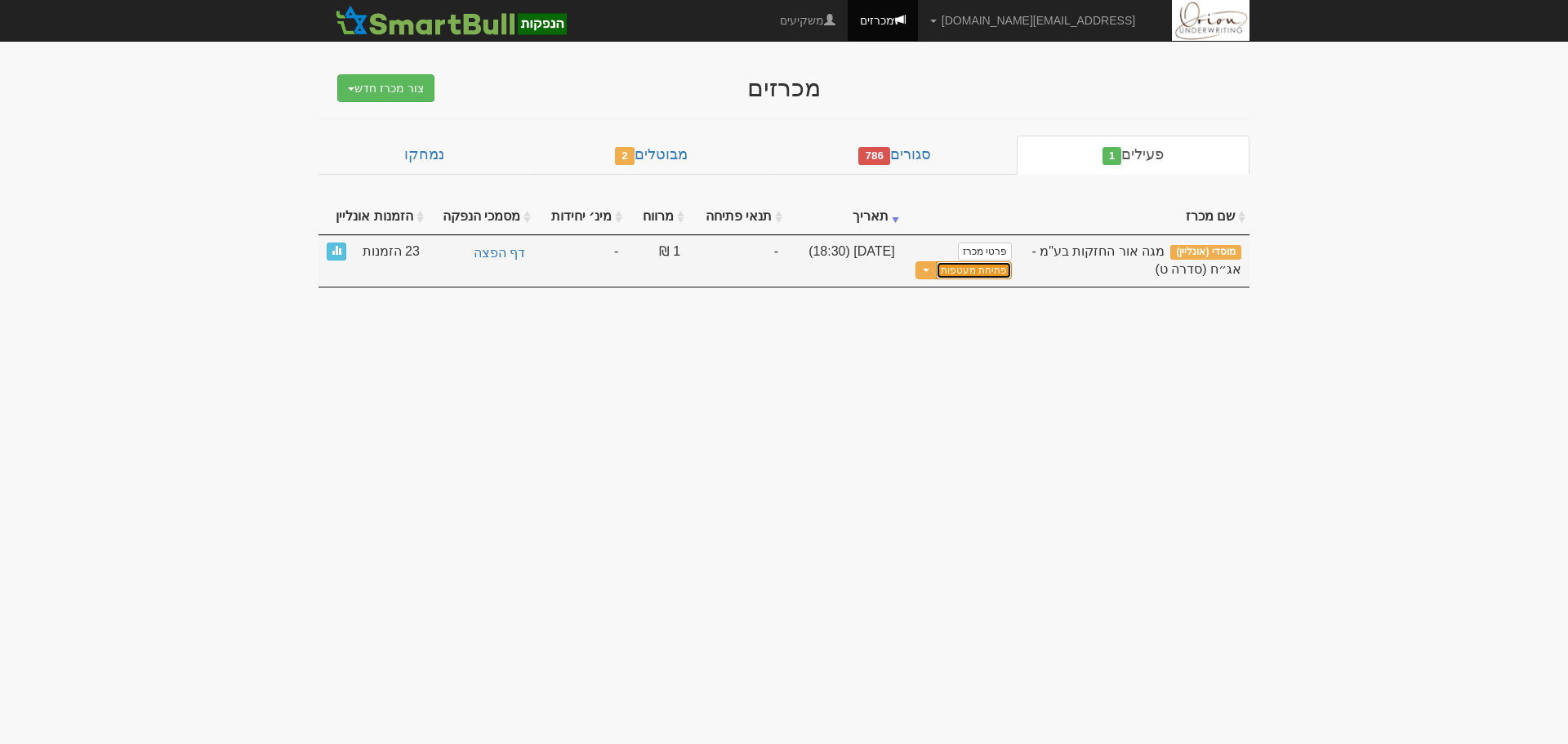
click at [993, 271] on button "פתיחת מעטפות" at bounding box center [974, 271] width 76 height 18
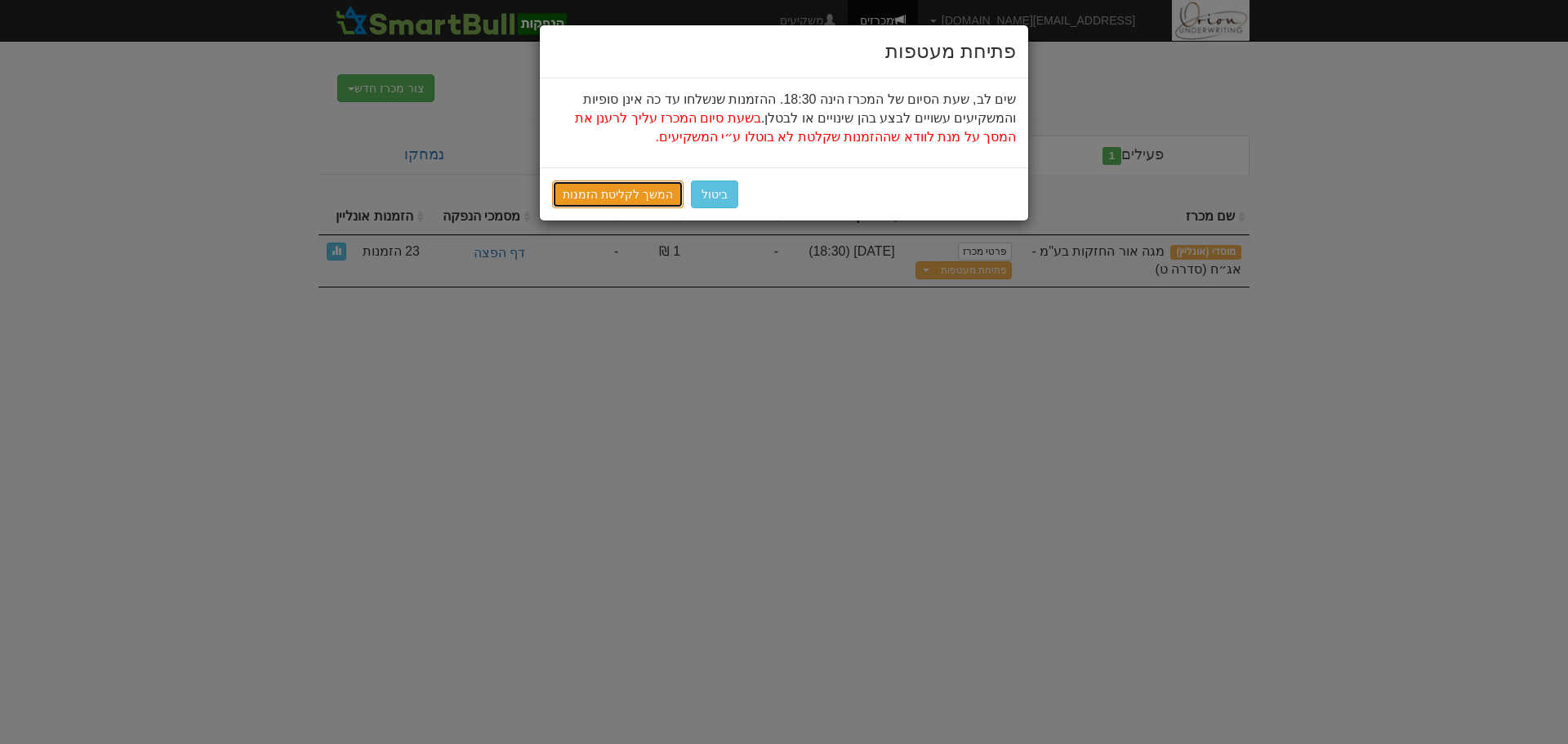
click at [640, 186] on link "המשך לקליטת הזמנות" at bounding box center [617, 194] width 131 height 28
